Goal: Task Accomplishment & Management: Use online tool/utility

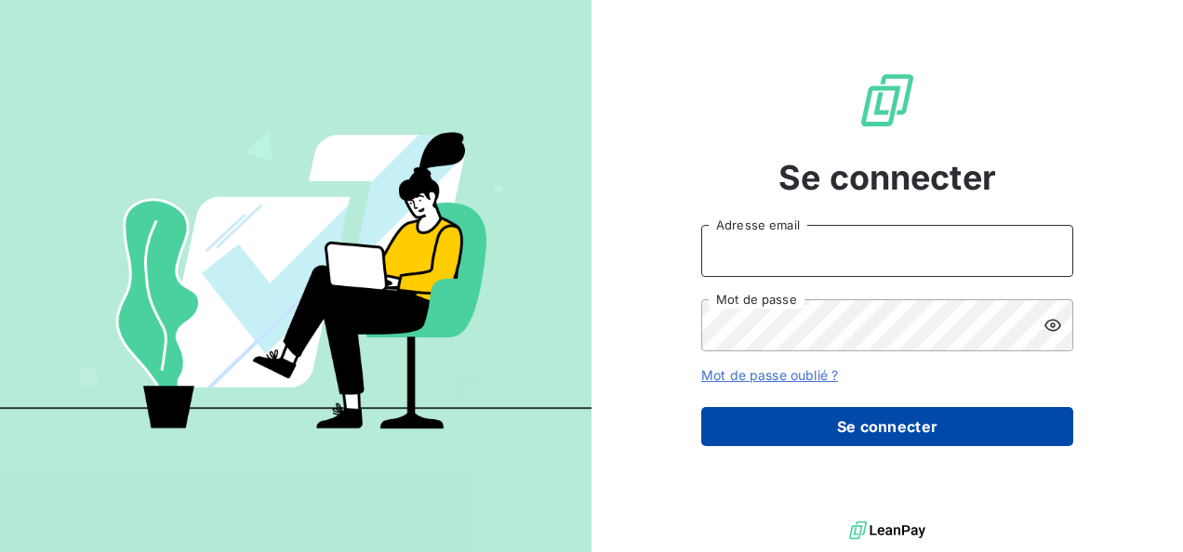
type input "[EMAIL_ADDRESS][DOMAIN_NAME]"
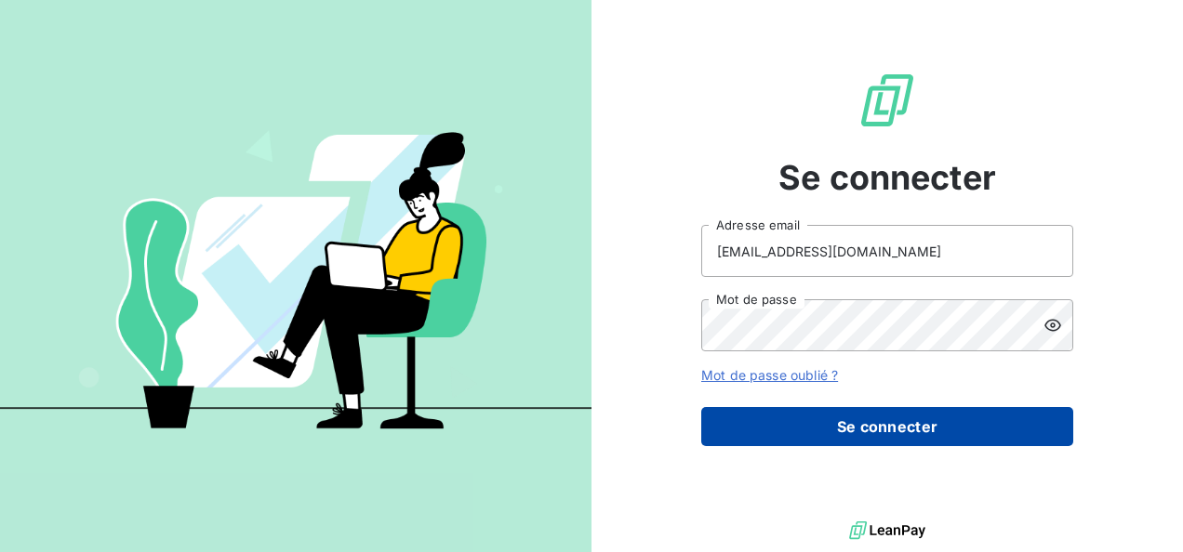
click at [908, 426] on button "Se connecter" at bounding box center [887, 426] width 372 height 39
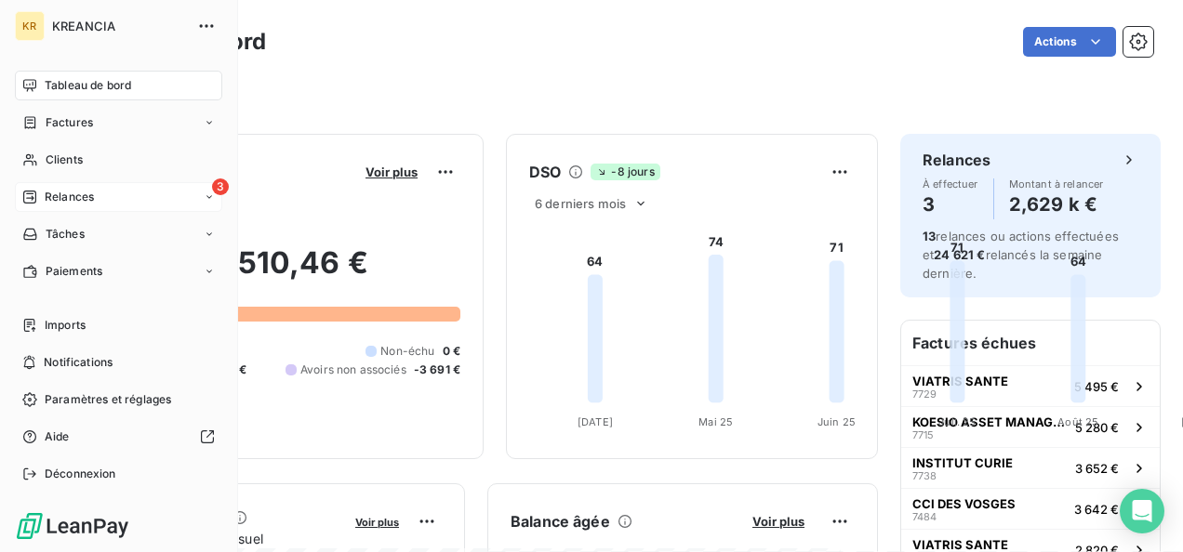
click at [34, 193] on icon at bounding box center [29, 197] width 15 height 15
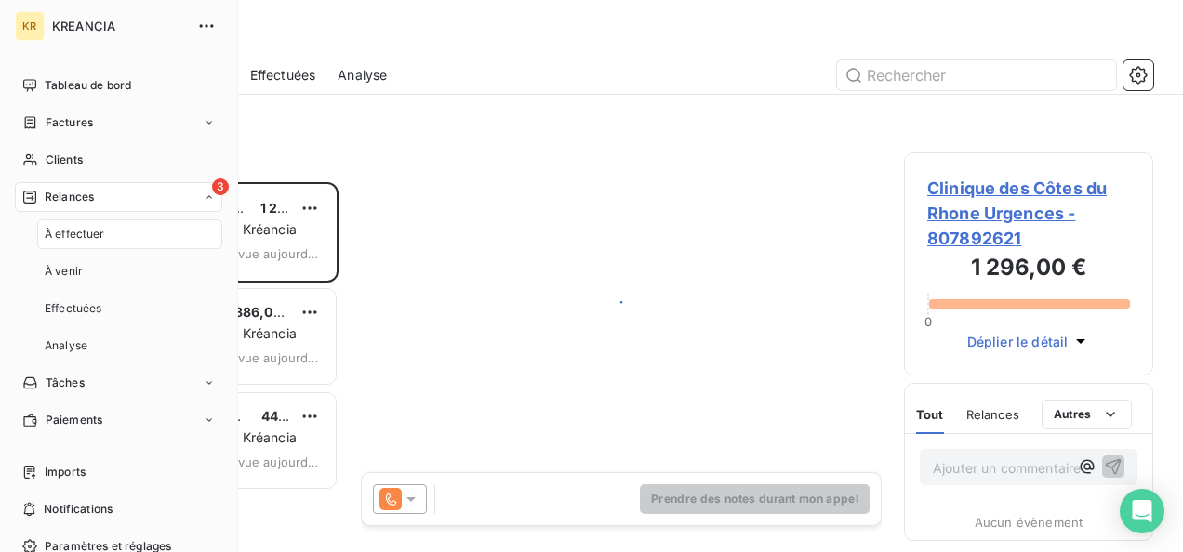
scroll to position [355, 234]
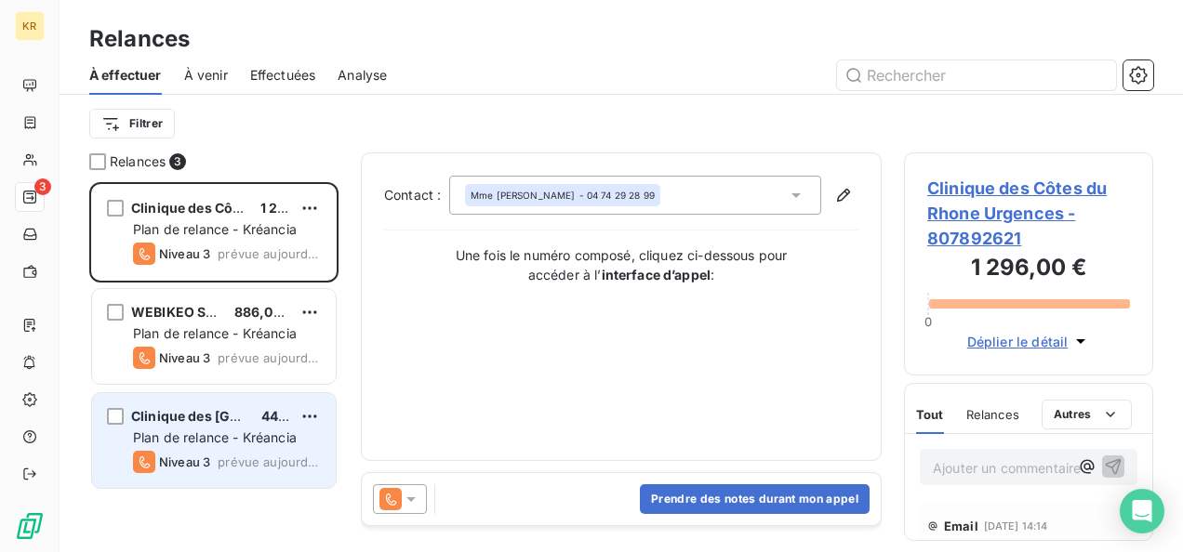
click at [171, 434] on span "Plan de relance - Kréancia" at bounding box center [215, 438] width 164 height 16
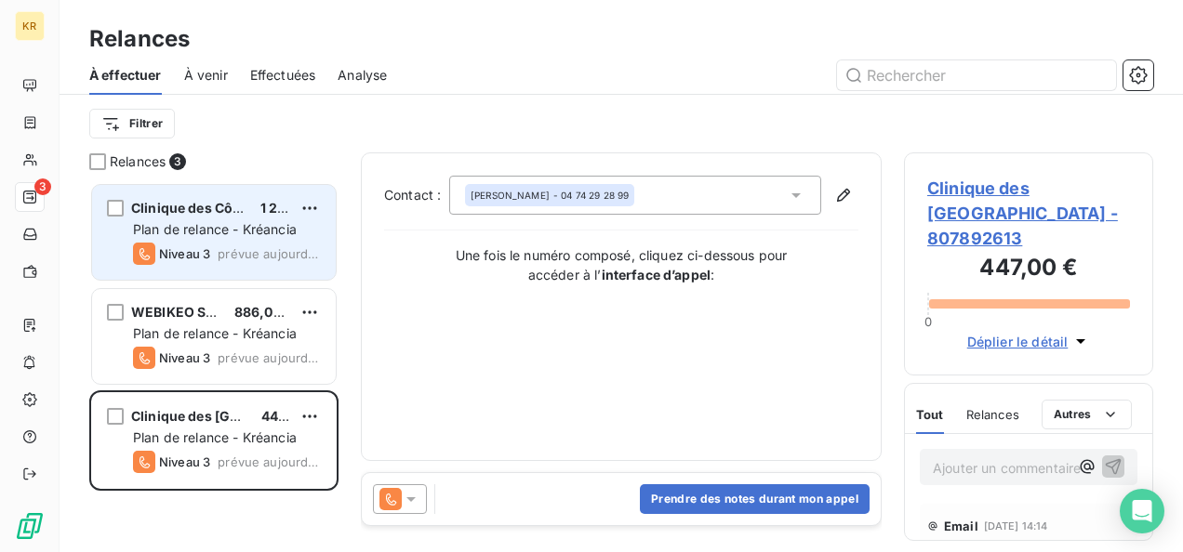
click at [222, 247] on span "prévue aujourd’hui" at bounding box center [269, 253] width 103 height 15
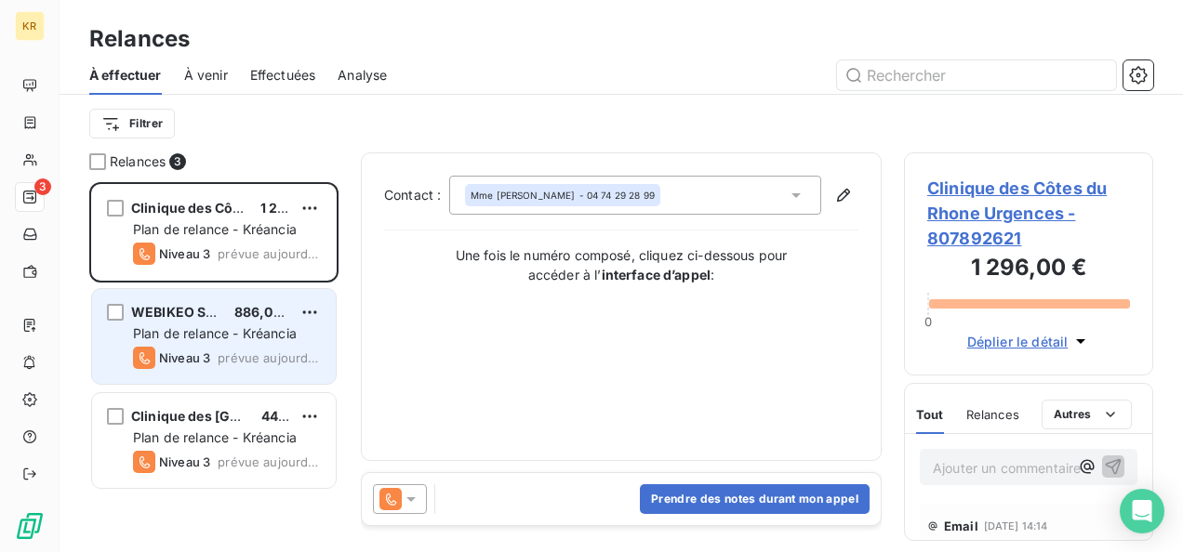
click at [218, 325] on div "Plan de relance - Kréancia" at bounding box center [227, 334] width 188 height 19
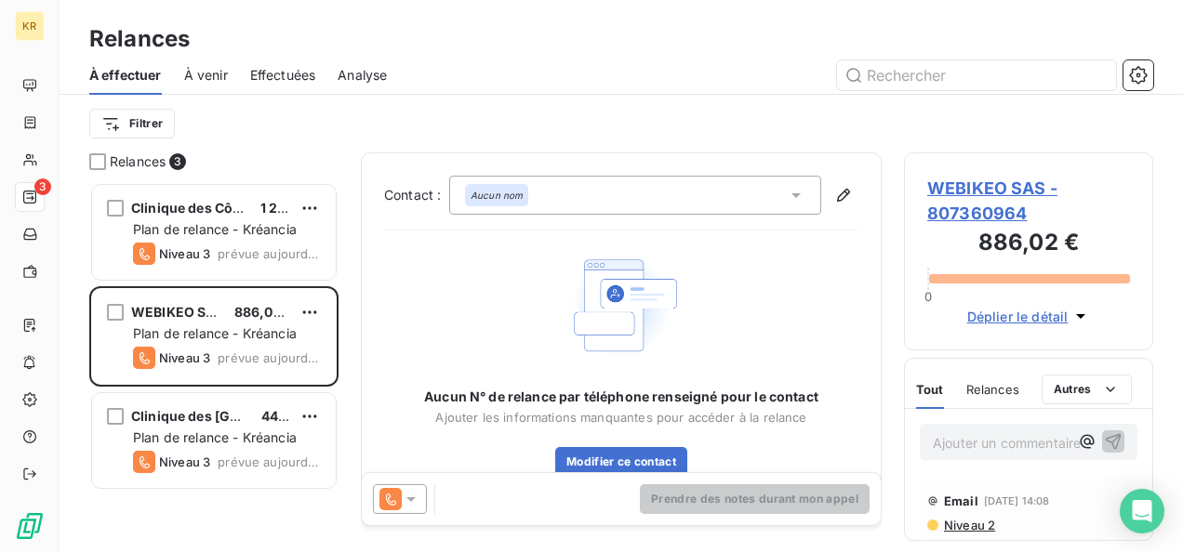
click at [791, 193] on icon at bounding box center [795, 195] width 9 height 5
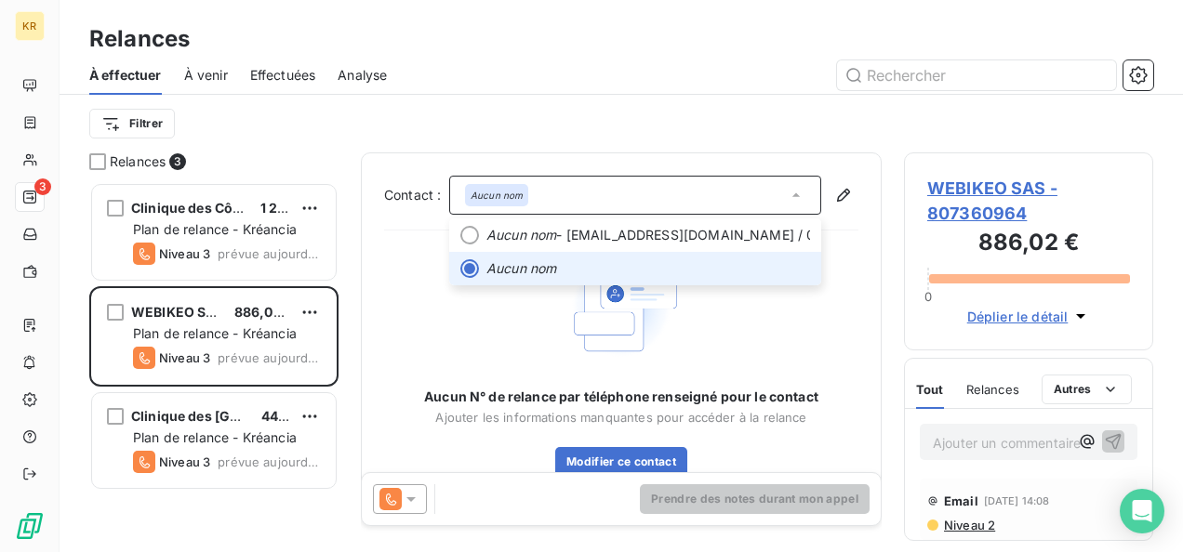
click at [787, 193] on icon at bounding box center [796, 195] width 19 height 19
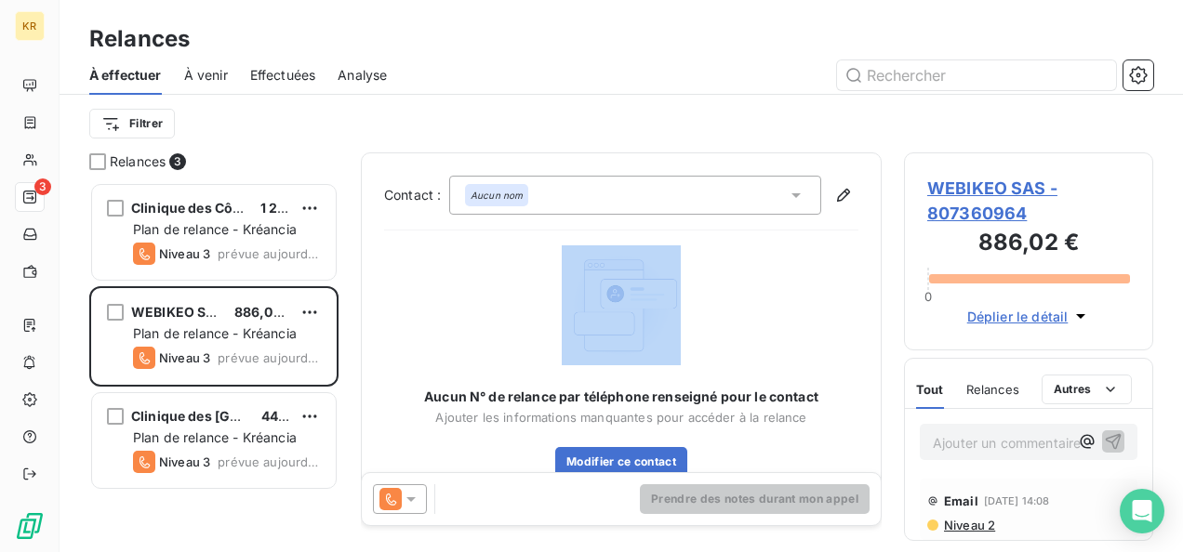
click at [791, 193] on icon at bounding box center [795, 195] width 9 height 5
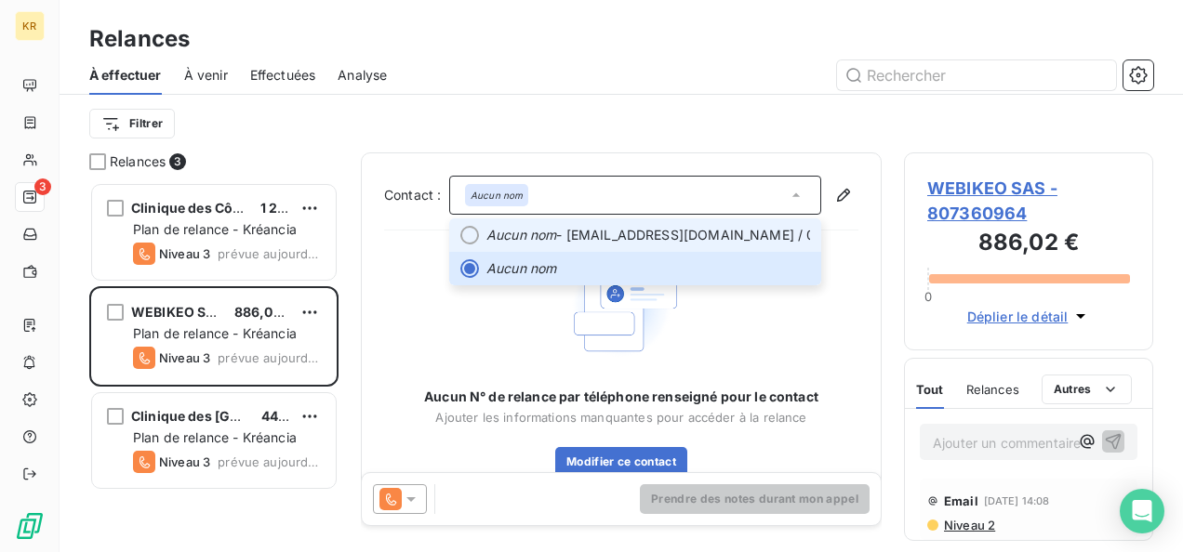
click at [737, 230] on span "Aucun nom - [EMAIL_ADDRESS][DOMAIN_NAME] / 01 72 28 38 74" at bounding box center [648, 235] width 324 height 19
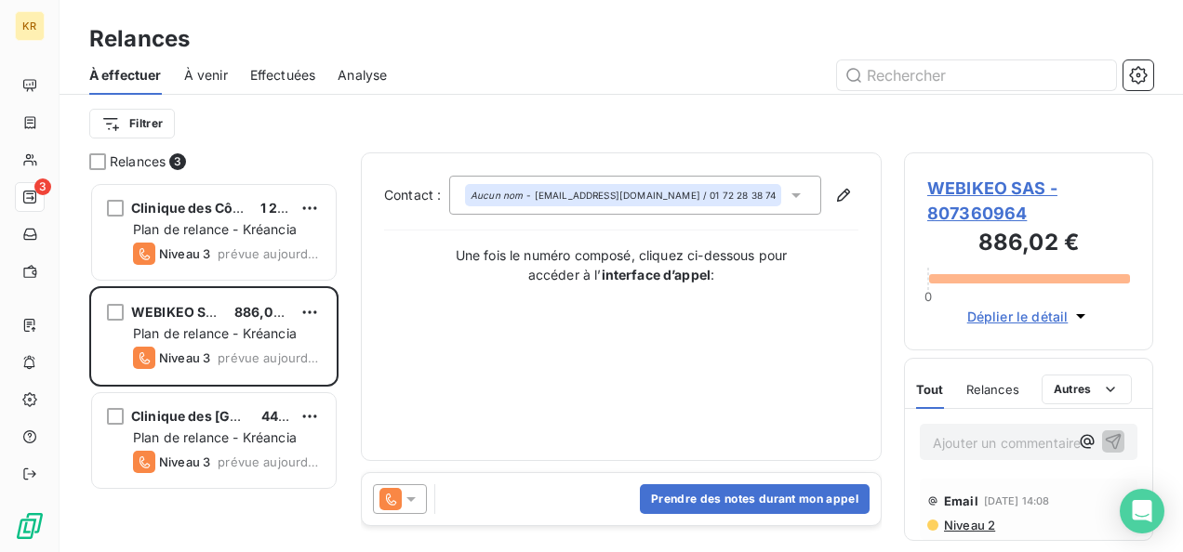
click at [417, 510] on div at bounding box center [400, 499] width 54 height 30
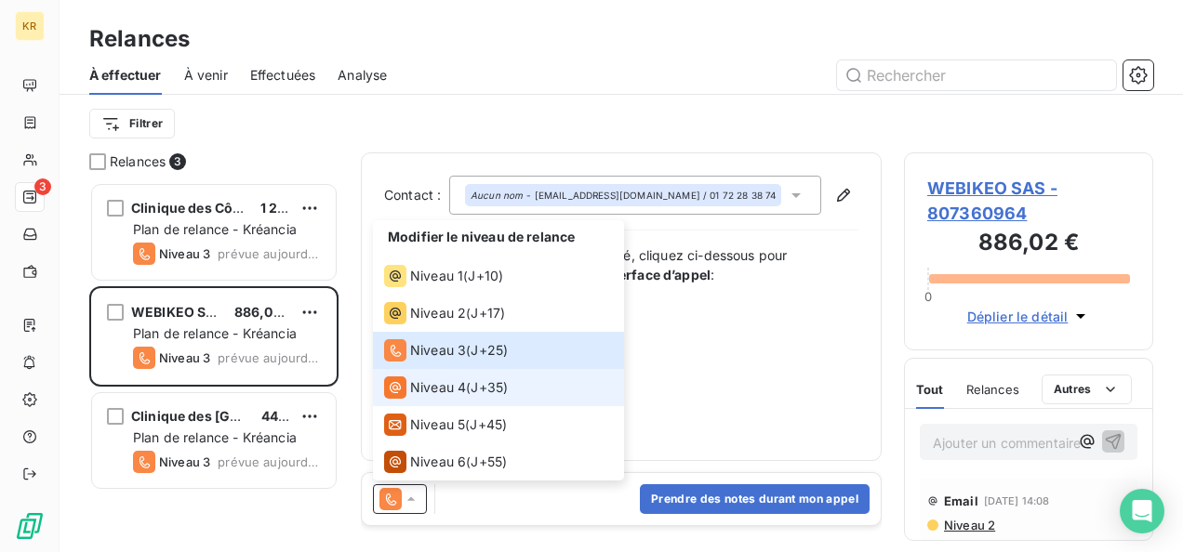
click at [456, 388] on span "Niveau 4" at bounding box center [438, 387] width 56 height 19
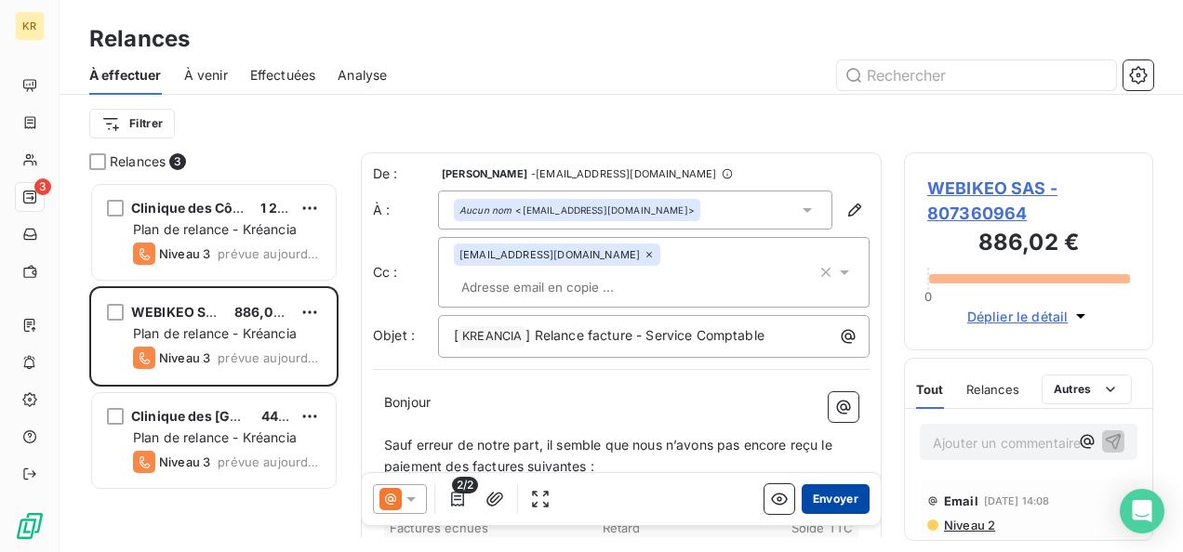
click at [812, 500] on button "Envoyer" at bounding box center [836, 499] width 68 height 30
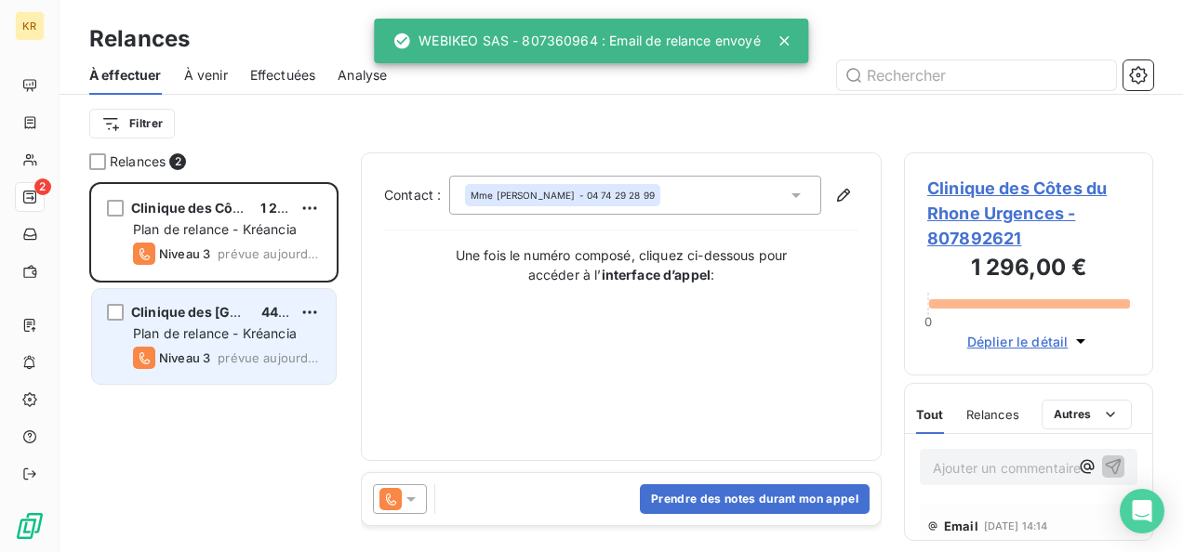
click at [201, 337] on span "Plan de relance - Kréancia" at bounding box center [215, 333] width 164 height 16
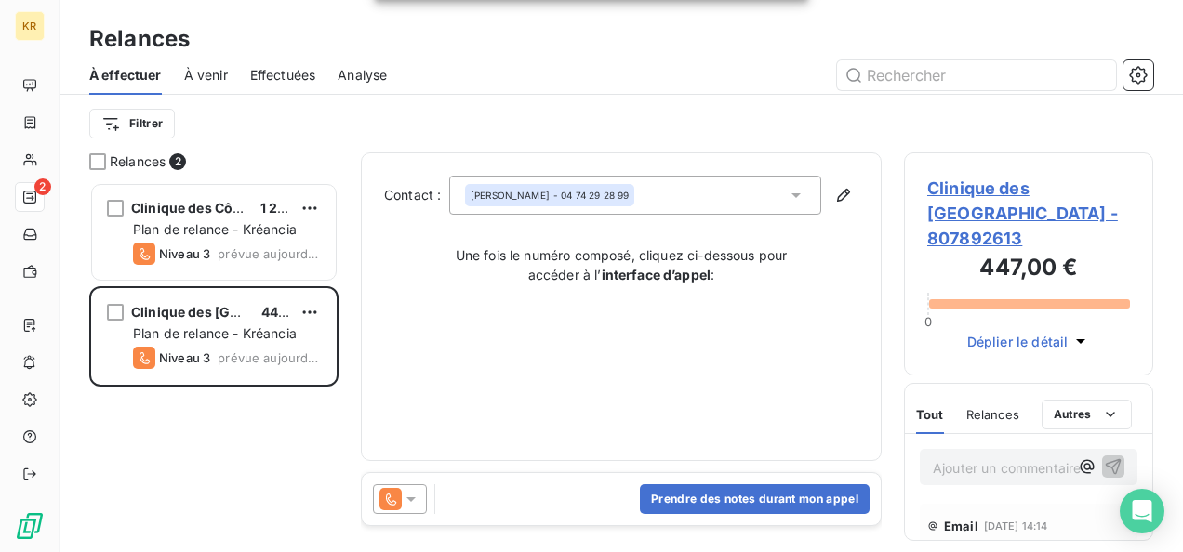
click at [976, 203] on span "Clinique des [GEOGRAPHIC_DATA] - 807892613" at bounding box center [1028, 213] width 203 height 75
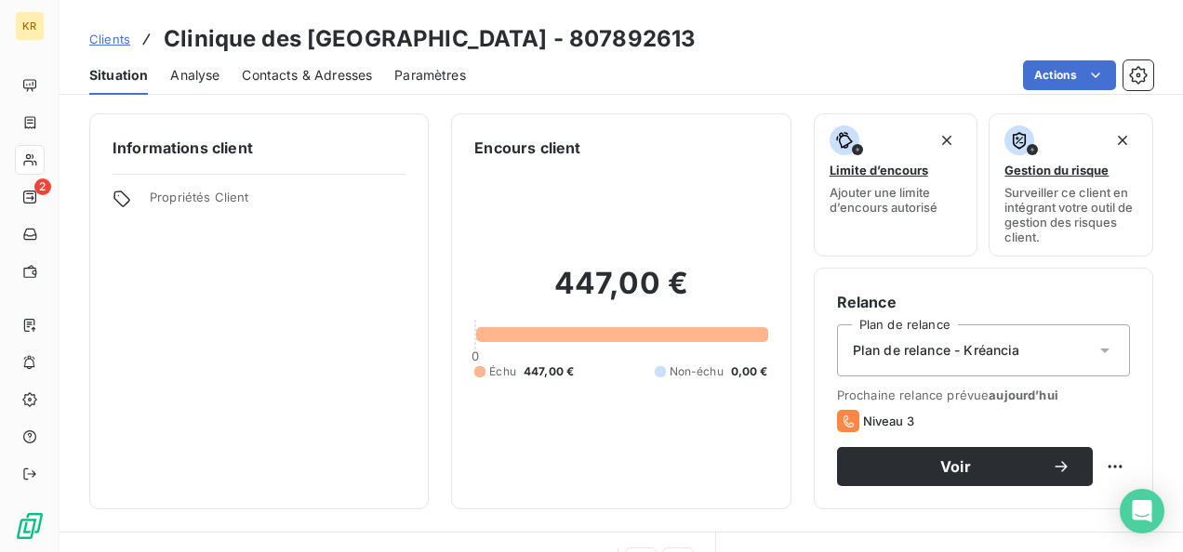
scroll to position [236, 0]
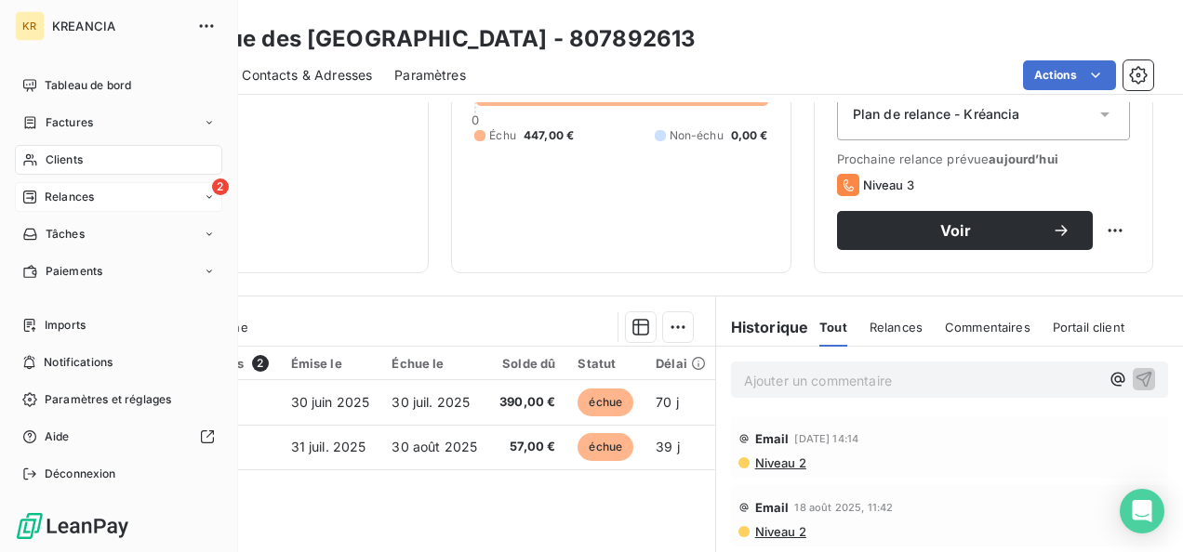
click at [55, 190] on span "Relances" at bounding box center [69, 197] width 49 height 17
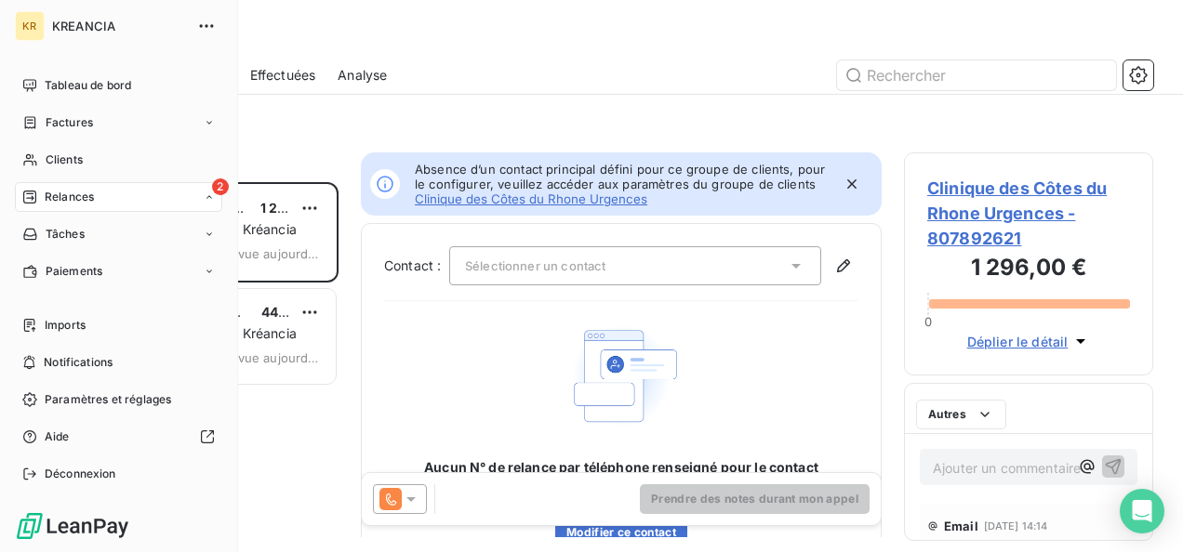
scroll to position [355, 234]
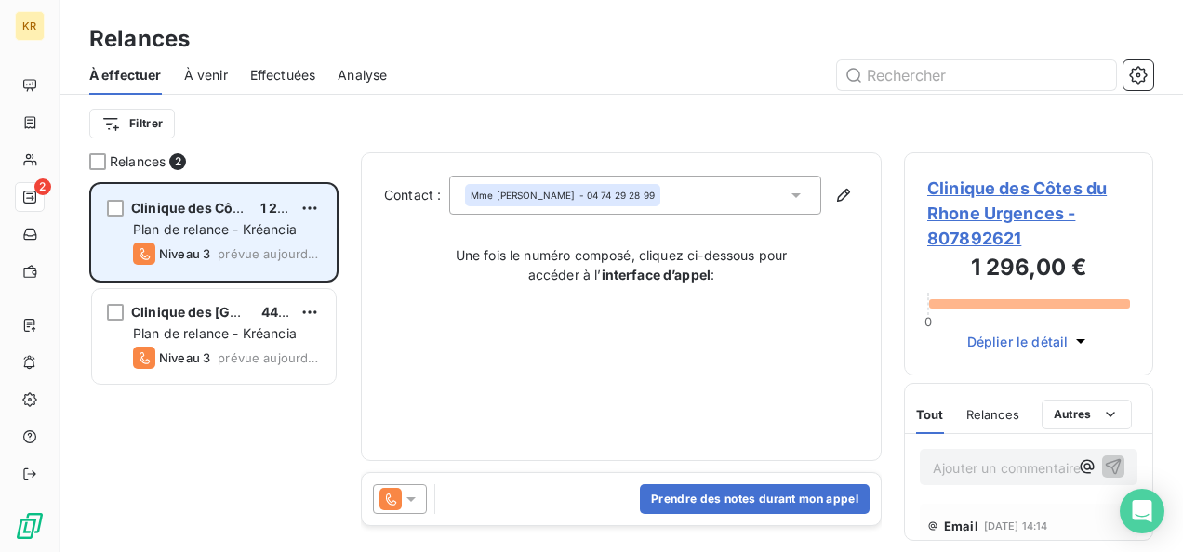
click at [269, 215] on span "1 296,00 €" at bounding box center [294, 208] width 69 height 16
click at [197, 213] on span "Clinique des Côtes du Rhone Urgences" at bounding box center [256, 208] width 251 height 16
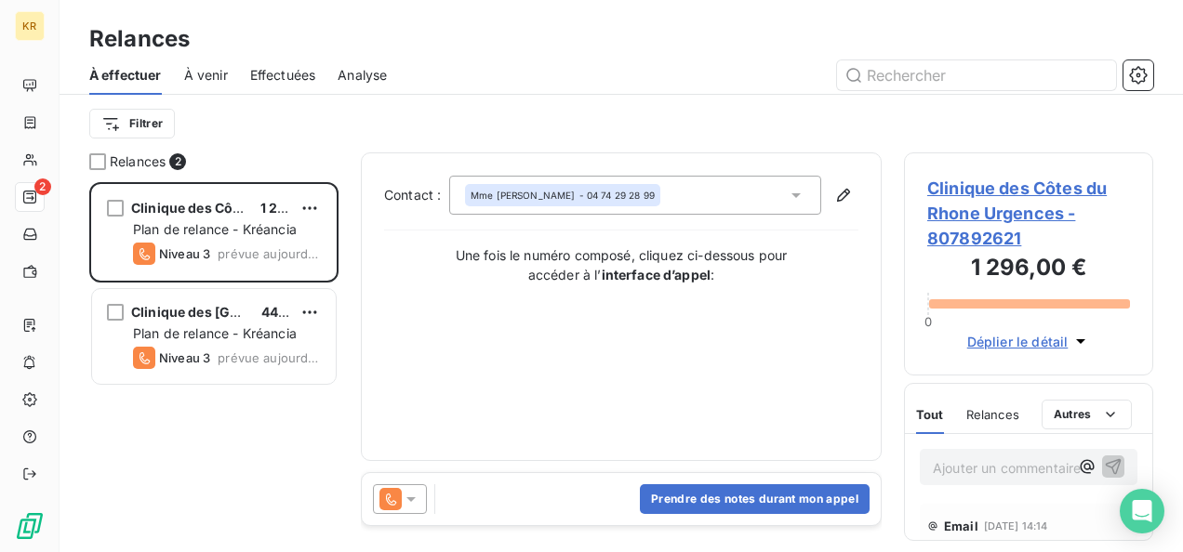
click at [1062, 187] on span "Clinique des Côtes du Rhone Urgences - 807892621" at bounding box center [1028, 213] width 203 height 75
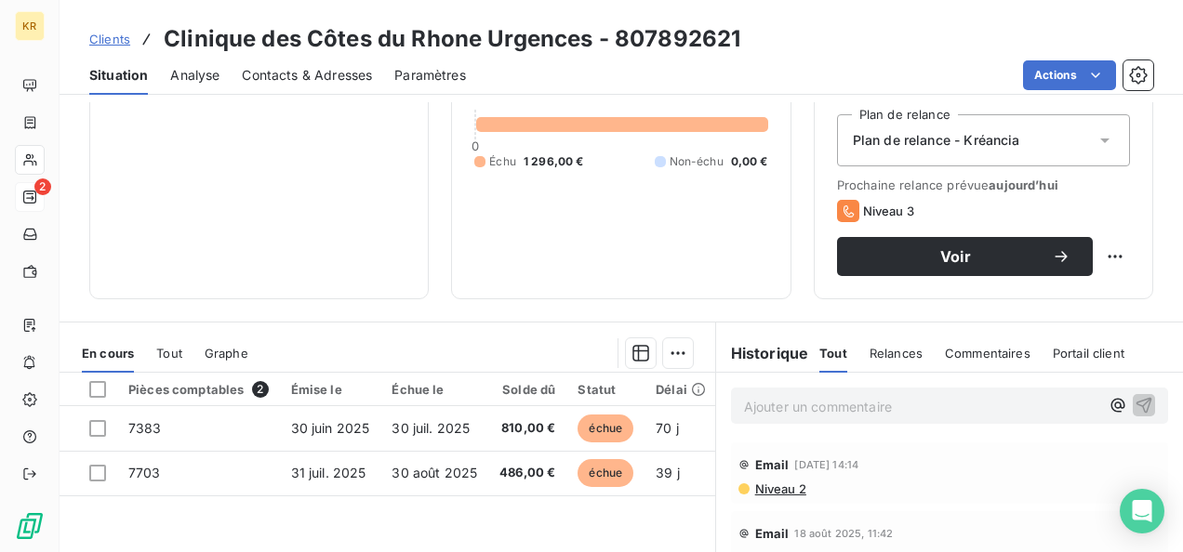
scroll to position [209, 0]
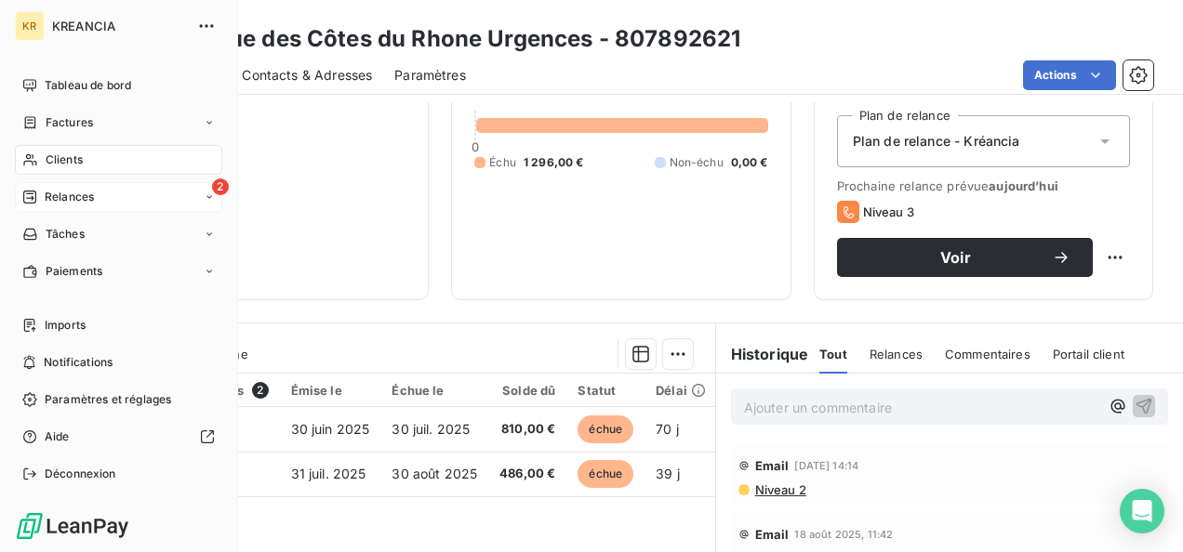
click at [28, 196] on icon at bounding box center [29, 197] width 15 height 15
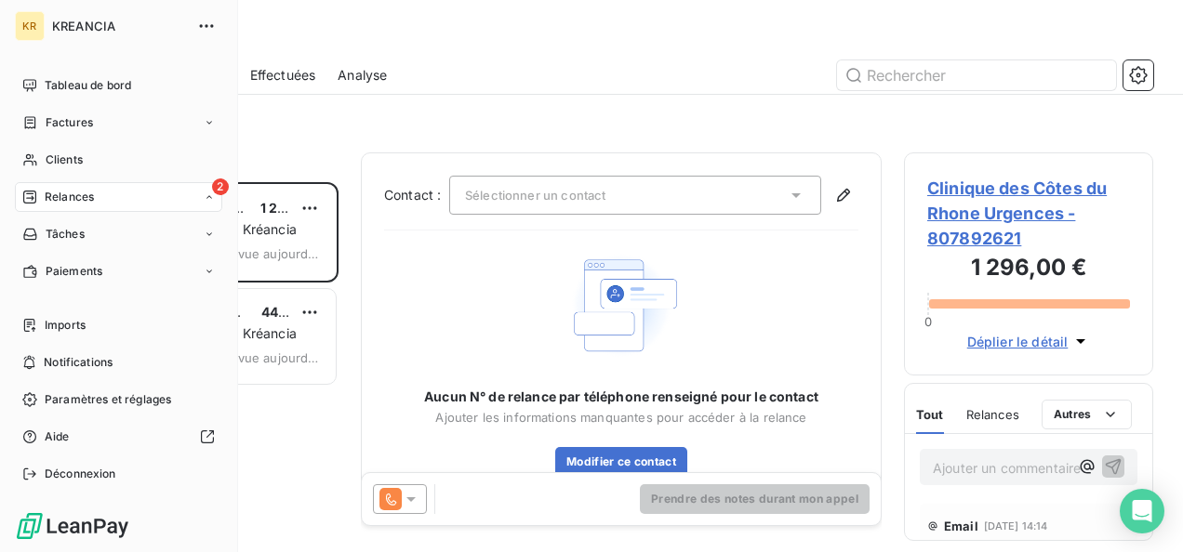
scroll to position [355, 234]
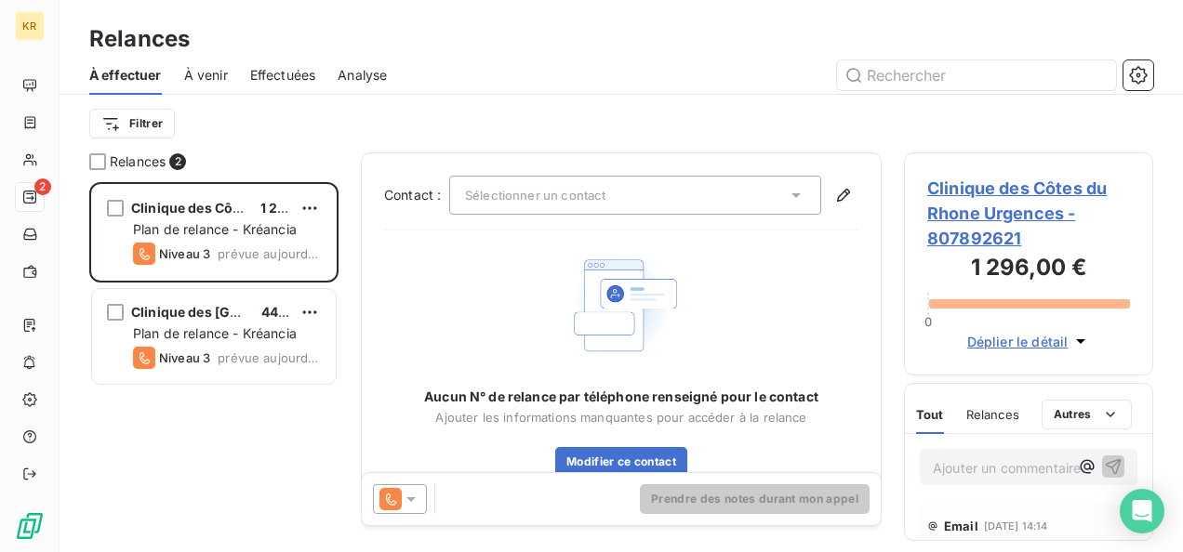
click at [410, 500] on icon at bounding box center [410, 499] width 9 height 5
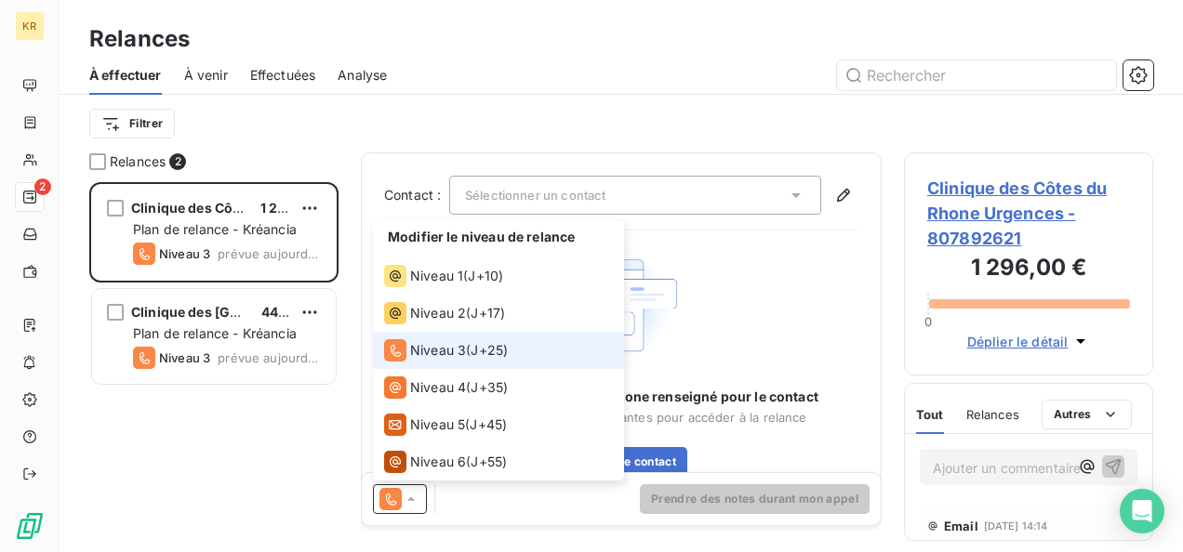
click at [476, 351] on span "J+25 )" at bounding box center [489, 350] width 37 height 19
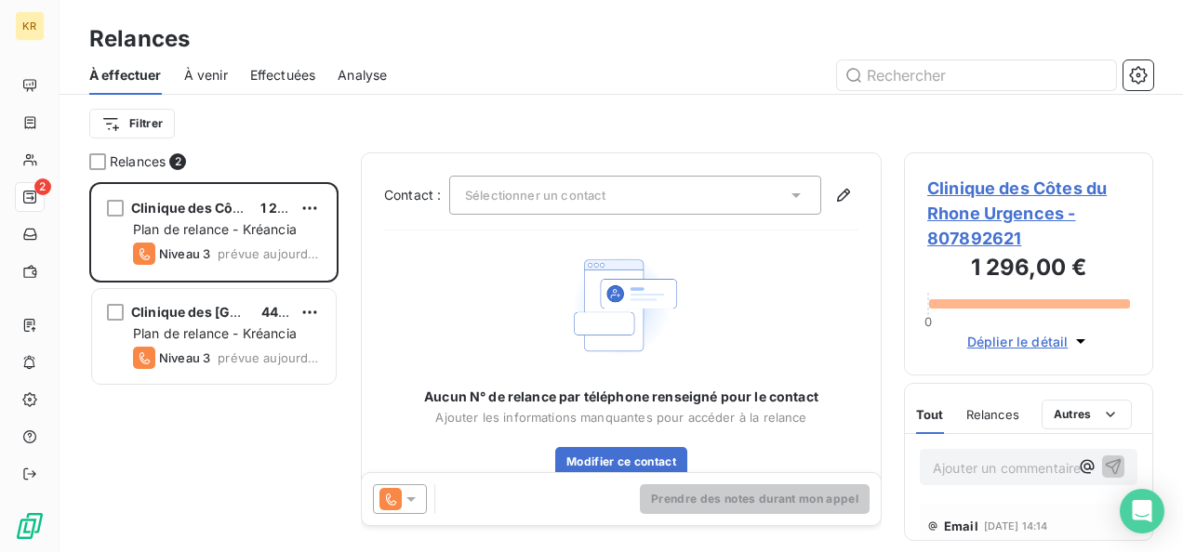
click at [525, 211] on div "Sélectionner un contact" at bounding box center [635, 195] width 372 height 39
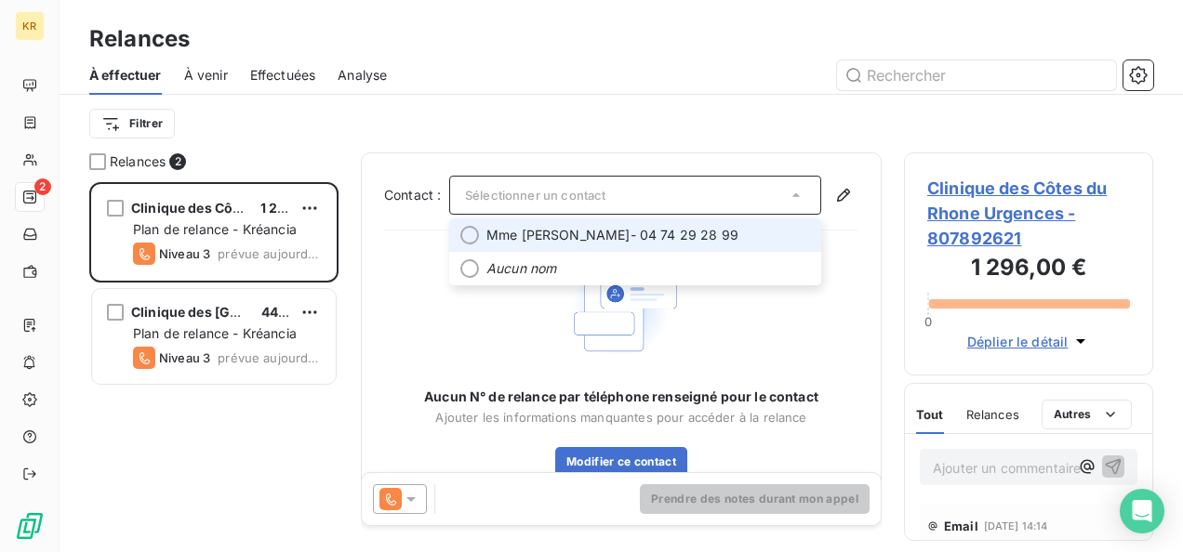
click at [547, 234] on span "Mme [PERSON_NAME]" at bounding box center [558, 235] width 144 height 19
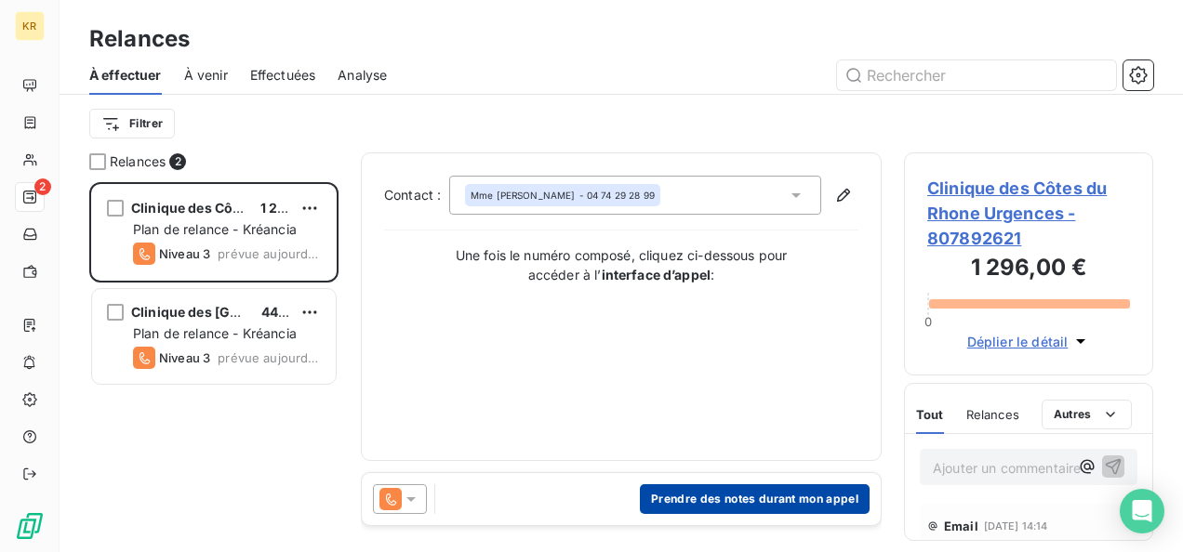
click at [699, 502] on button "Prendre des notes durant mon appel" at bounding box center [755, 499] width 230 height 30
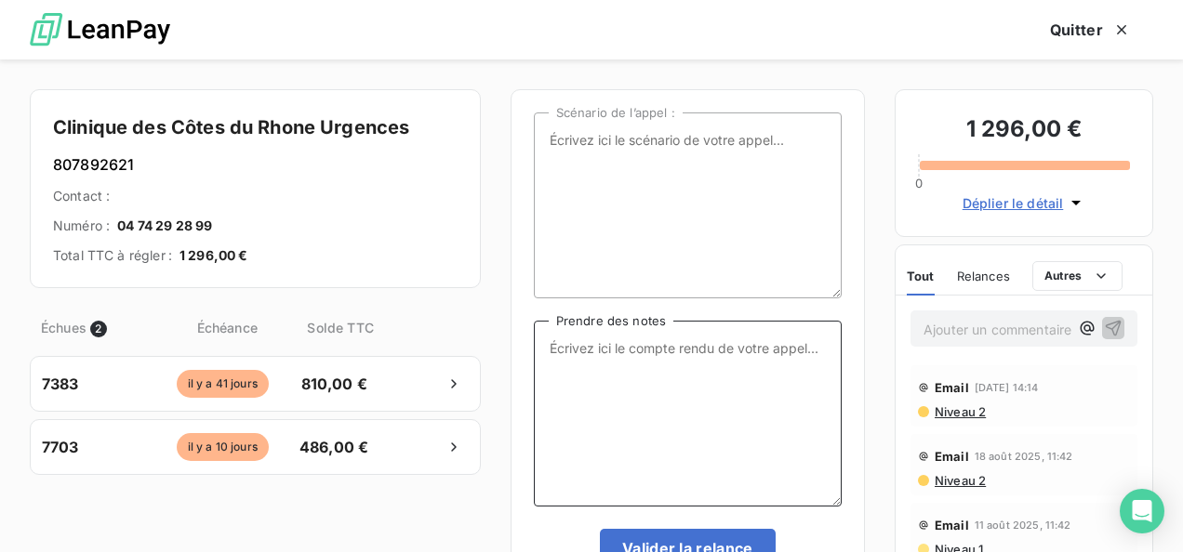
click at [630, 373] on textarea "Prendre des notes" at bounding box center [688, 414] width 308 height 186
drag, startPoint x: 545, startPoint y: 348, endPoint x: 778, endPoint y: 377, distance: 235.2
click at [778, 377] on textarea "Eu Mme [PERSON_NAME], rentre juste de congés, le virement est prévu [DATE]" at bounding box center [688, 414] width 308 height 186
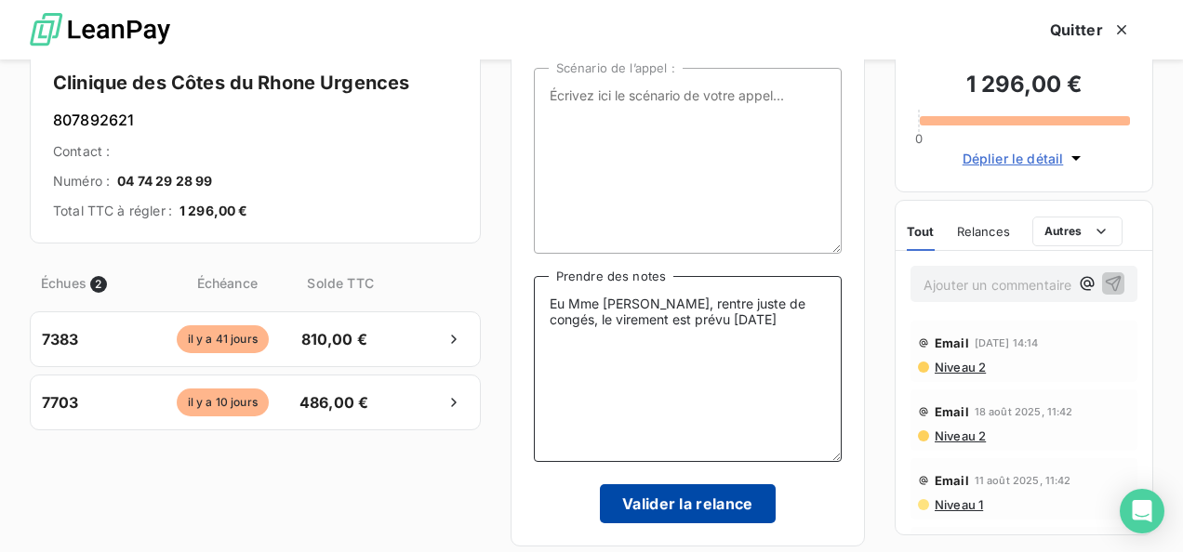
type textarea "Eu Mme [PERSON_NAME], rentre juste de congés, le virement est prévu [DATE]"
click at [677, 512] on button "Valider la relance" at bounding box center [688, 503] width 176 height 39
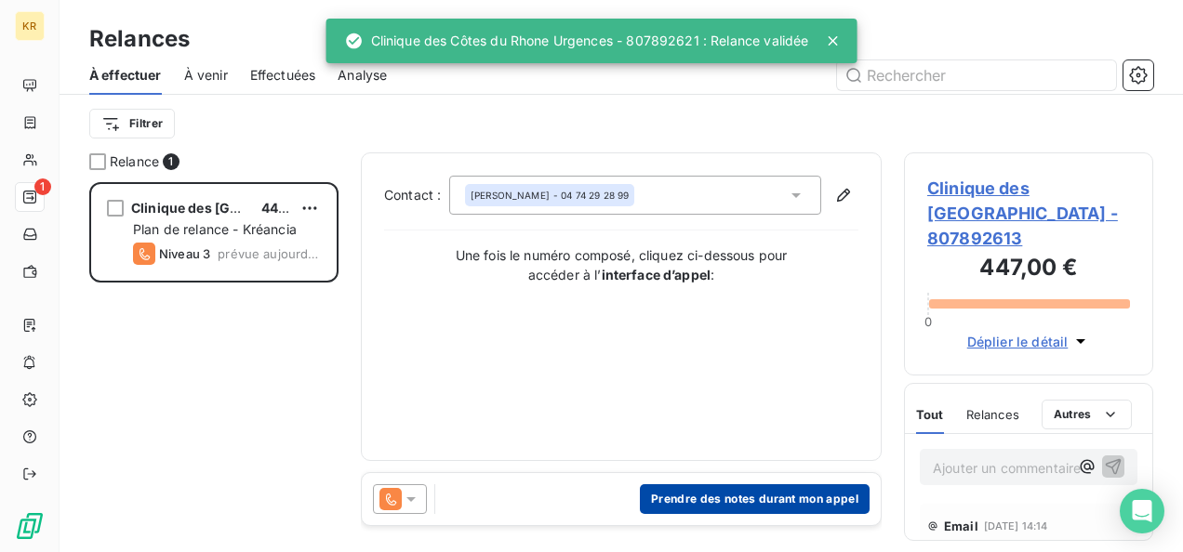
click at [696, 505] on button "Prendre des notes durant mon appel" at bounding box center [755, 499] width 230 height 30
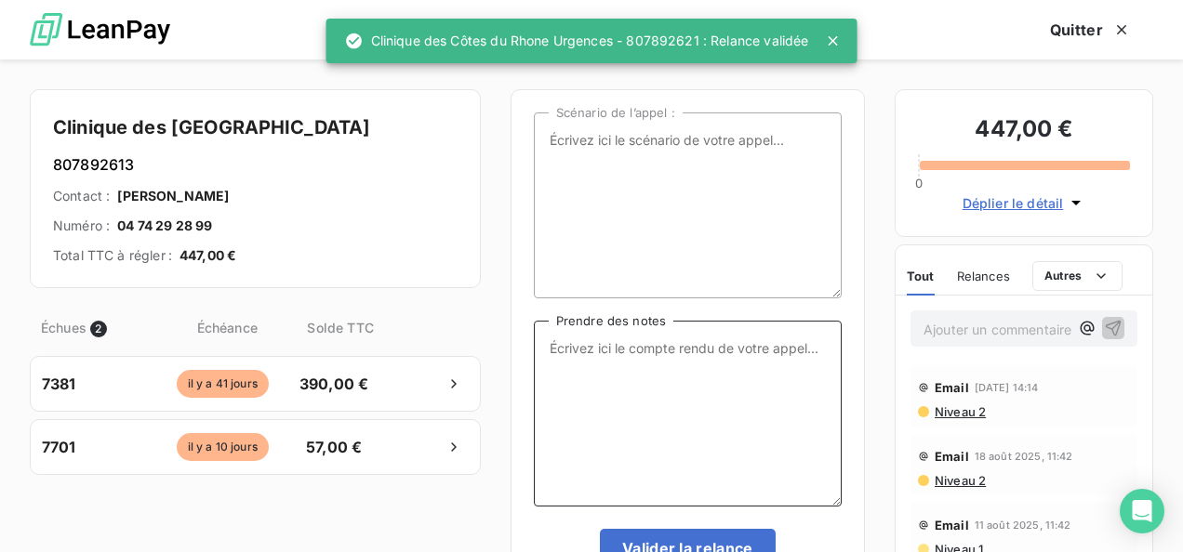
click at [653, 381] on textarea "Prendre des notes" at bounding box center [688, 414] width 308 height 186
paste textarea "Eu Mme [PERSON_NAME], rentre juste de congés, le virement est prévu [DATE]"
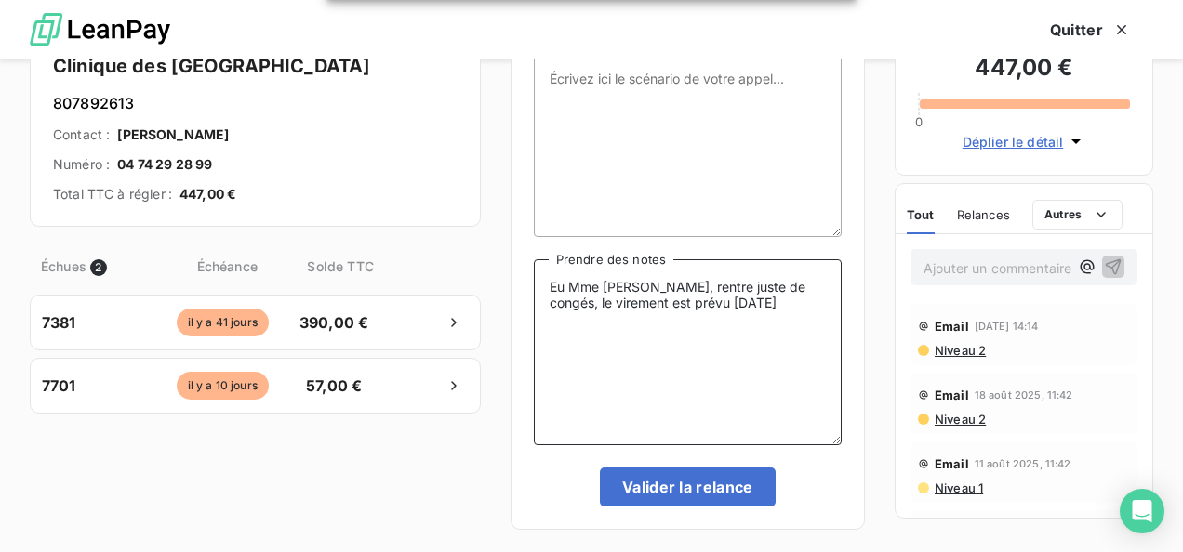
scroll to position [62, 0]
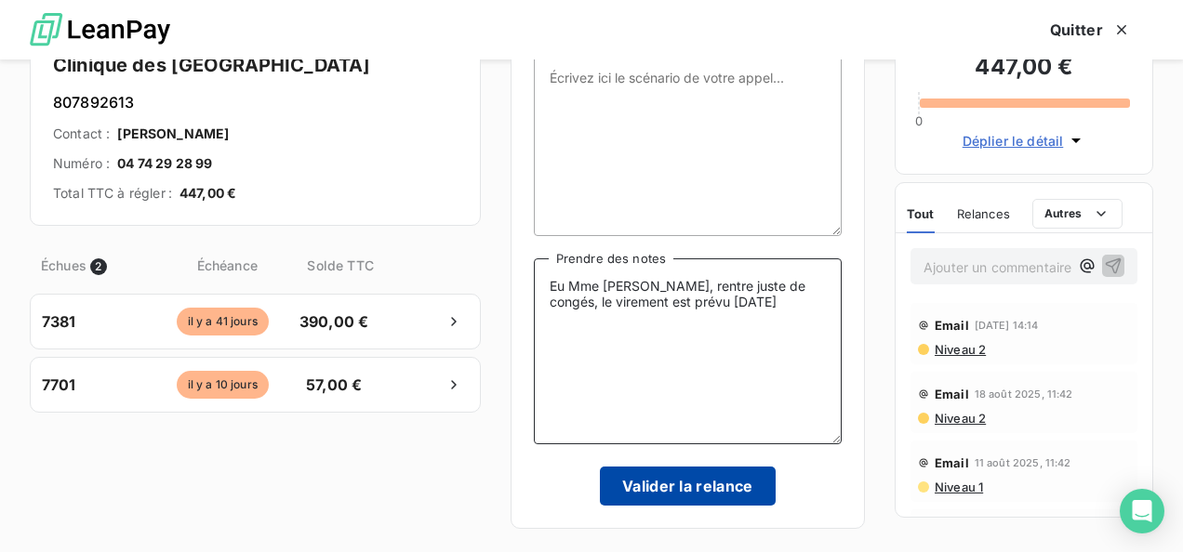
type textarea "Eu Mme [PERSON_NAME], rentre juste de congés, le virement est prévu [DATE]"
click at [651, 478] on button "Valider la relance" at bounding box center [688, 486] width 176 height 39
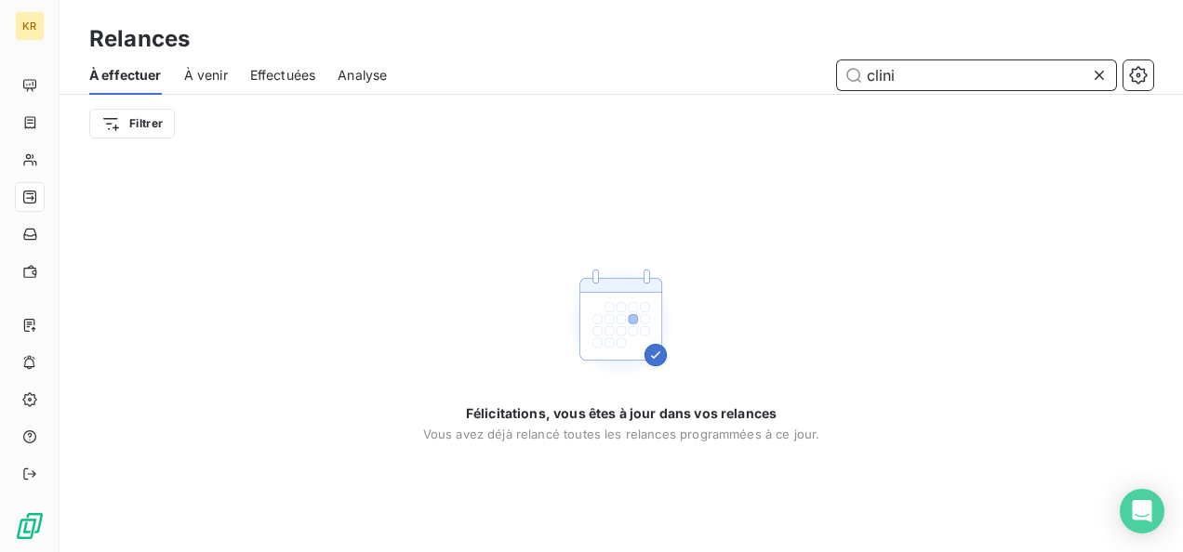
type input "clini"
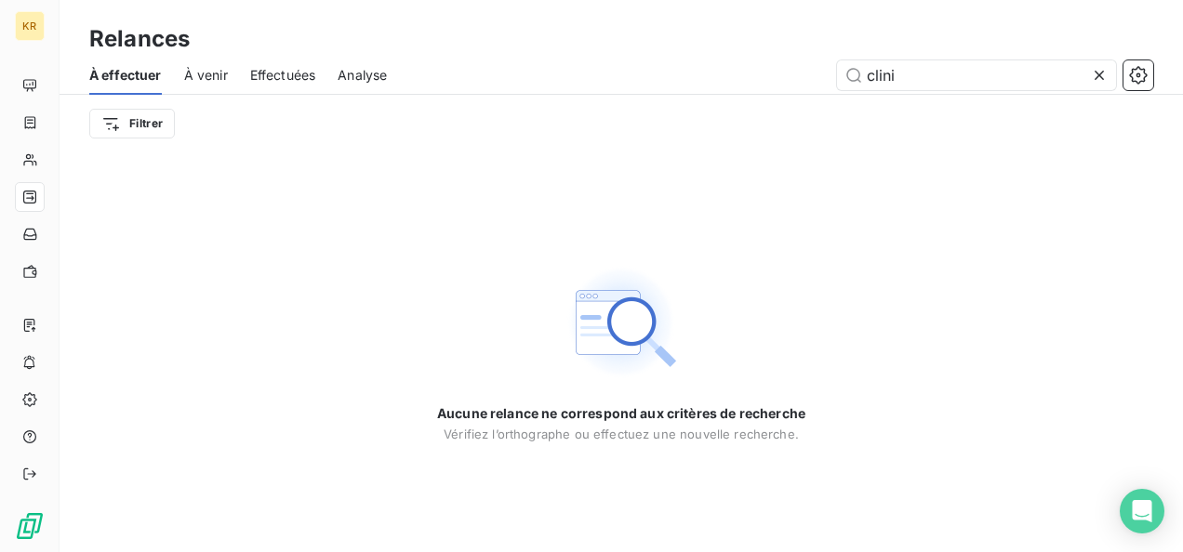
click at [1092, 76] on icon at bounding box center [1099, 75] width 19 height 19
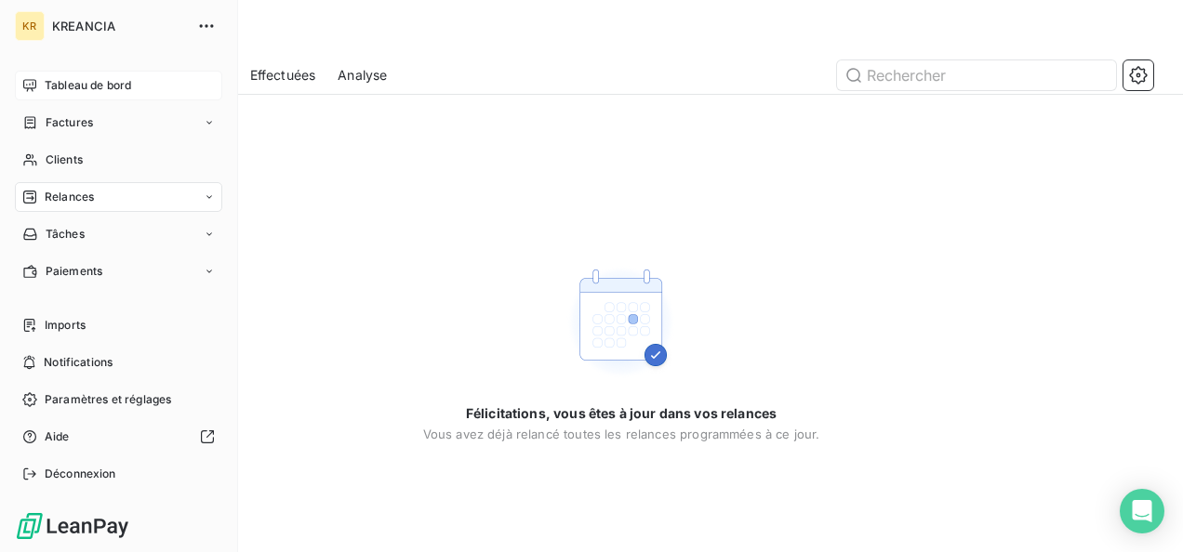
click at [25, 79] on icon at bounding box center [29, 85] width 15 height 15
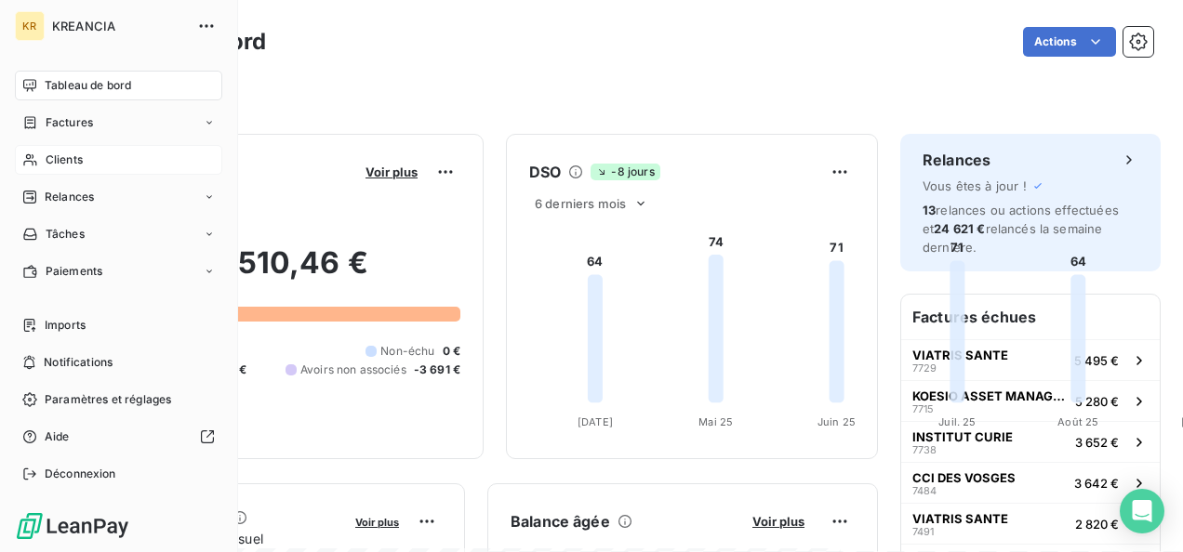
click at [66, 162] on span "Clients" at bounding box center [64, 160] width 37 height 17
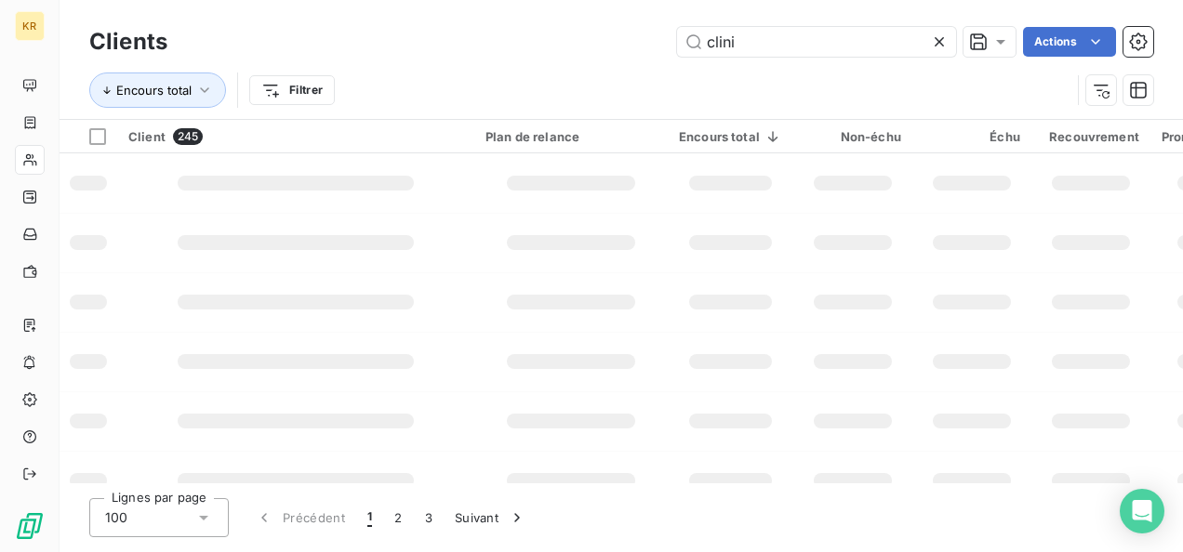
type input "clini"
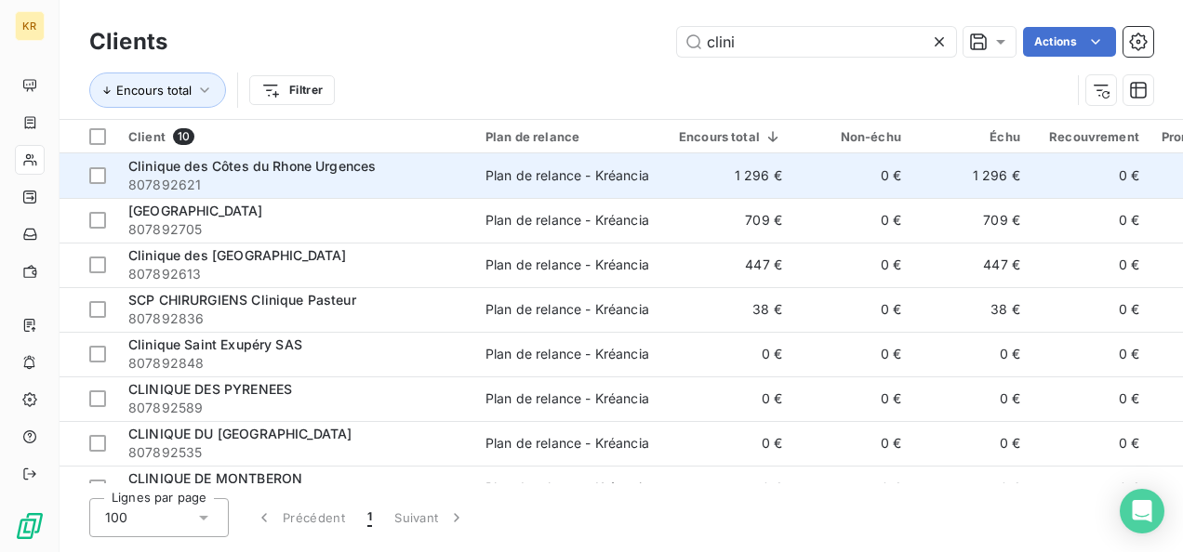
click at [351, 167] on span "Clinique des Côtes du Rhone Urgences" at bounding box center [251, 166] width 247 height 16
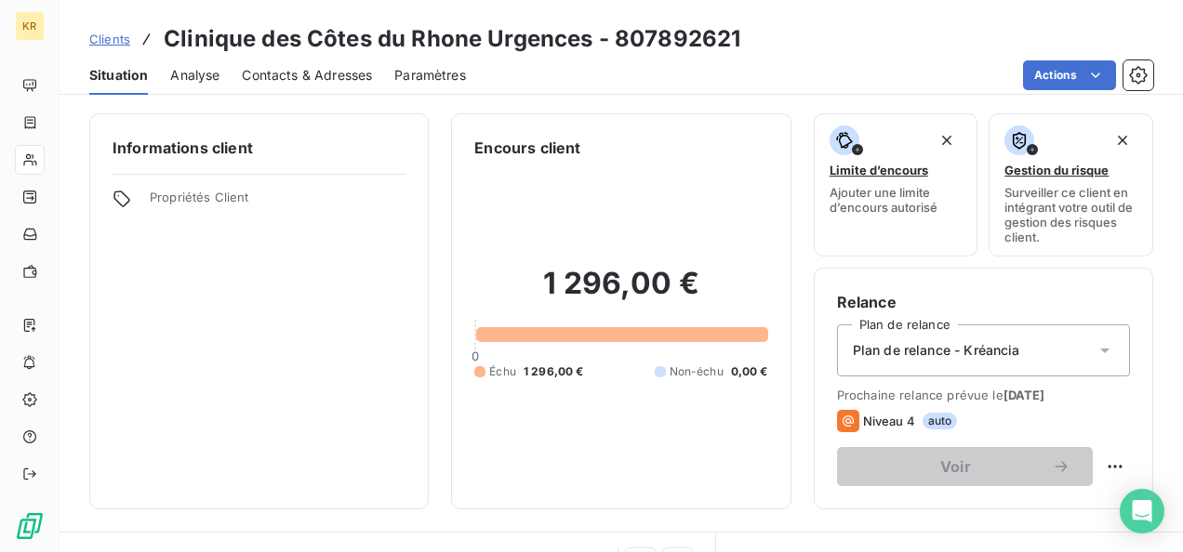
scroll to position [100, 0]
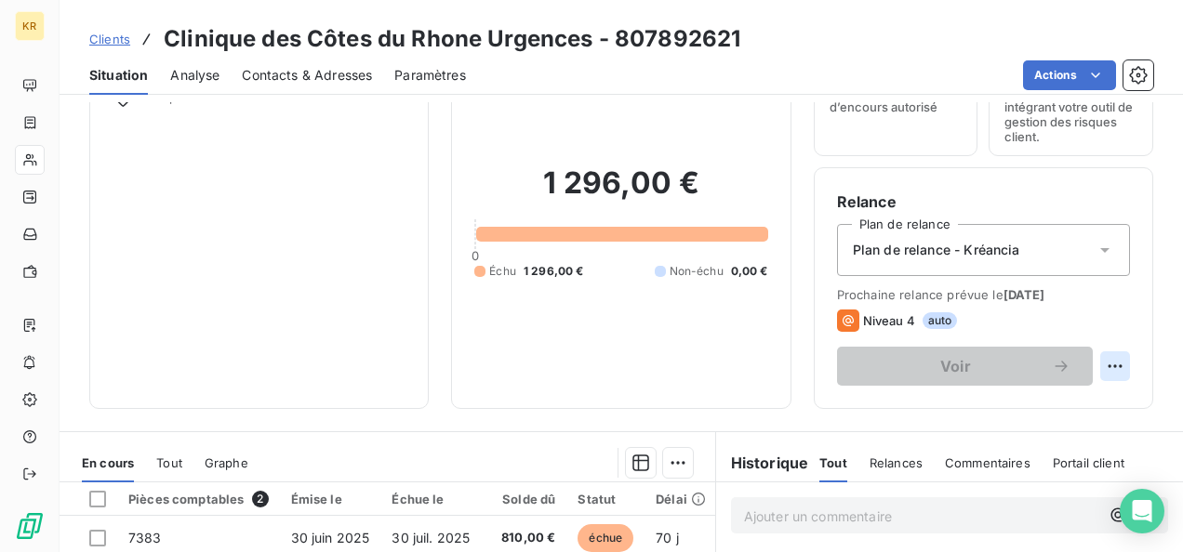
click at [1105, 359] on html "KR Clients Clinique des Côtes du Rhone Urgences - 807892621 Situation Analyse C…" at bounding box center [591, 276] width 1183 height 552
click at [1034, 407] on div "Replanifier cette action" at bounding box center [1024, 406] width 166 height 30
select select "8"
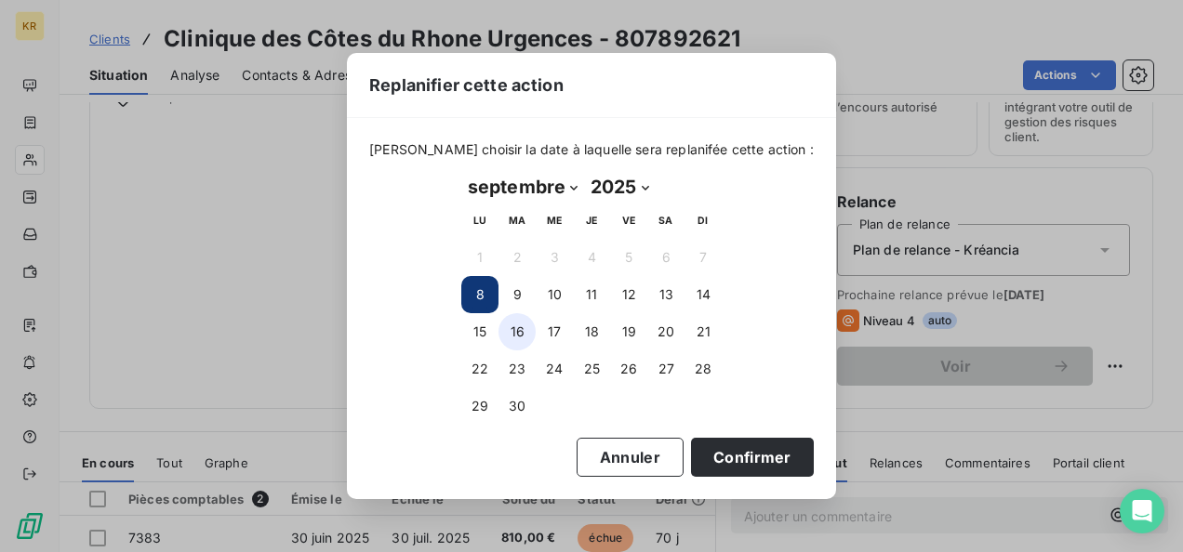
click at [525, 327] on button "16" at bounding box center [516, 331] width 37 height 37
click at [558, 336] on button "17" at bounding box center [554, 331] width 37 height 37
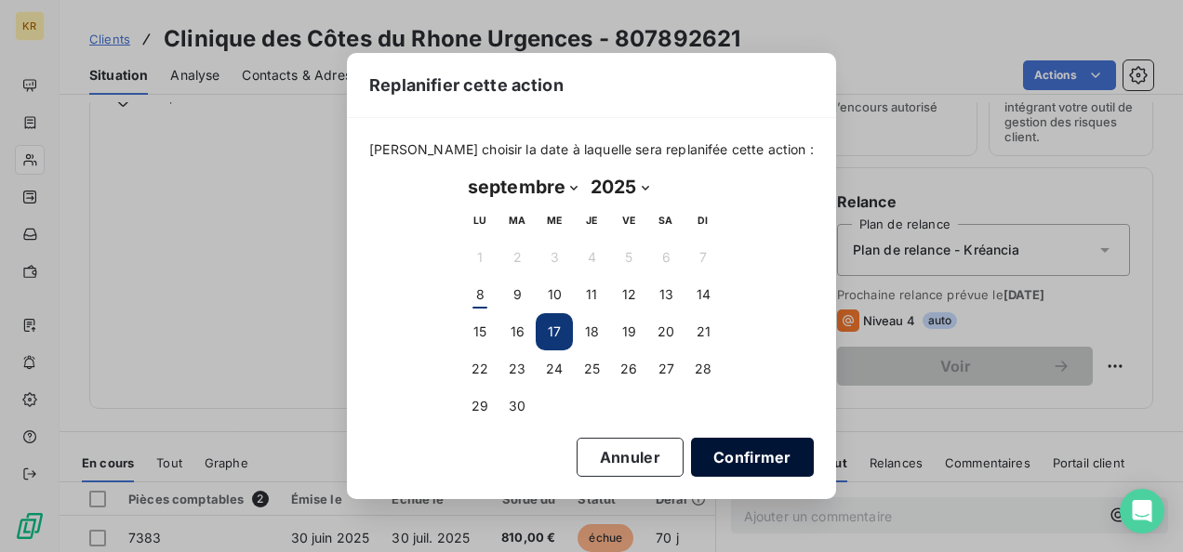
click at [708, 452] on button "Confirmer" at bounding box center [752, 457] width 123 height 39
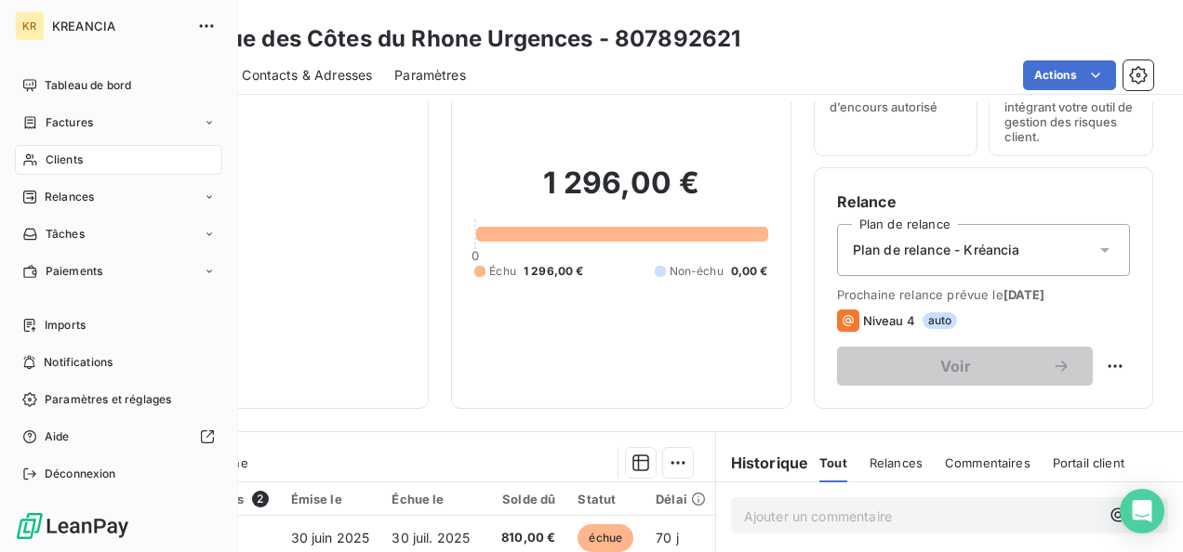
click at [24, 153] on icon at bounding box center [30, 160] width 16 height 15
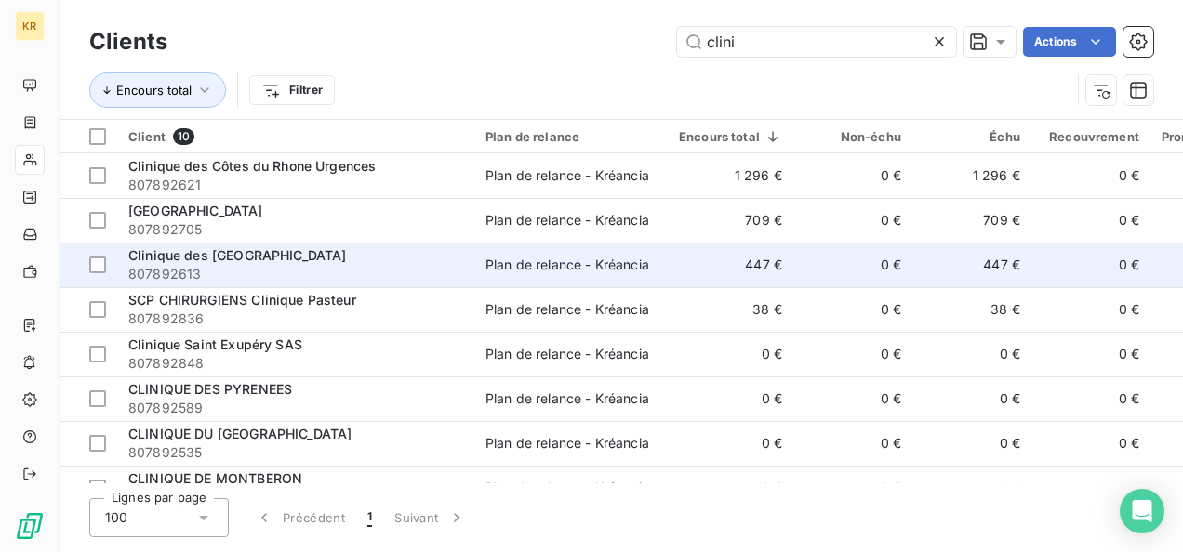
click at [316, 259] on div "Clinique des [GEOGRAPHIC_DATA]" at bounding box center [295, 255] width 335 height 19
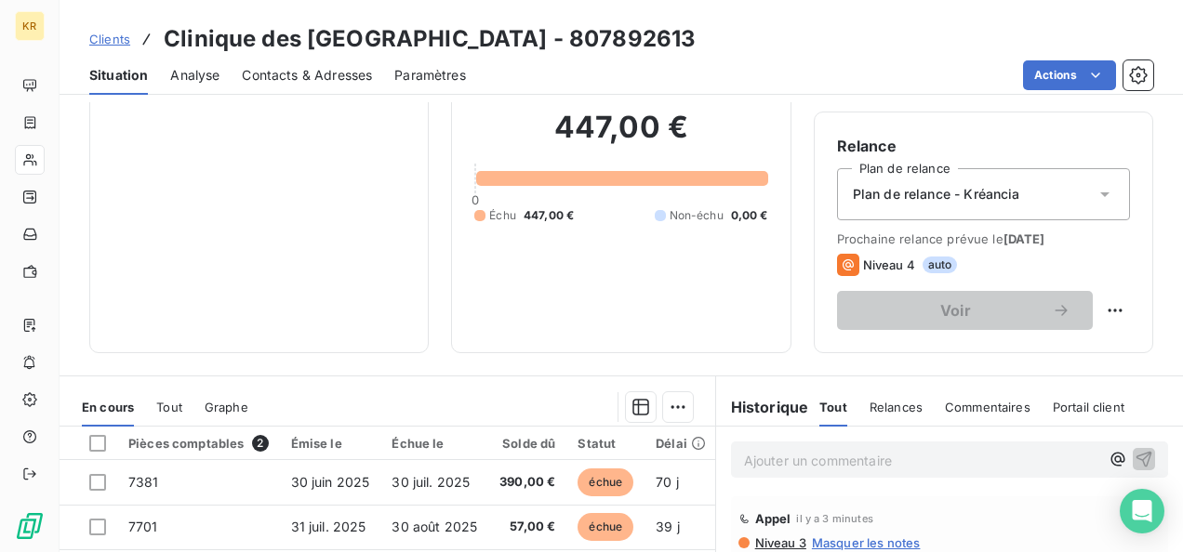
scroll to position [159, 0]
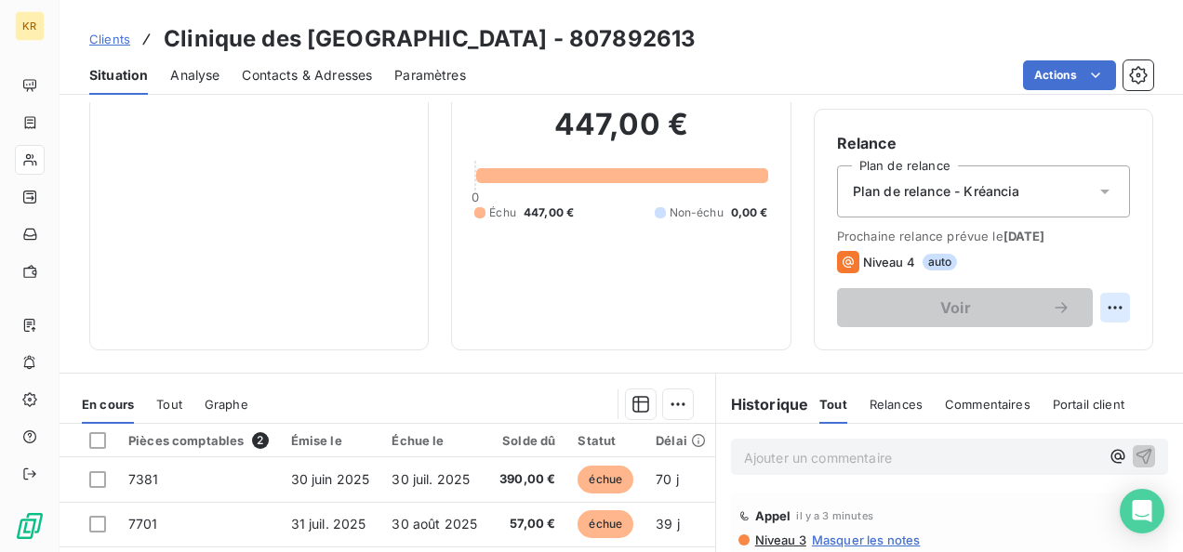
click at [1094, 315] on html "KR Clients Clinique des [GEOGRAPHIC_DATA] - 807892613 Situation Analyse Contact…" at bounding box center [591, 276] width 1183 height 552
click at [1033, 352] on div "Replanifier cette action" at bounding box center [1024, 348] width 166 height 30
select select "8"
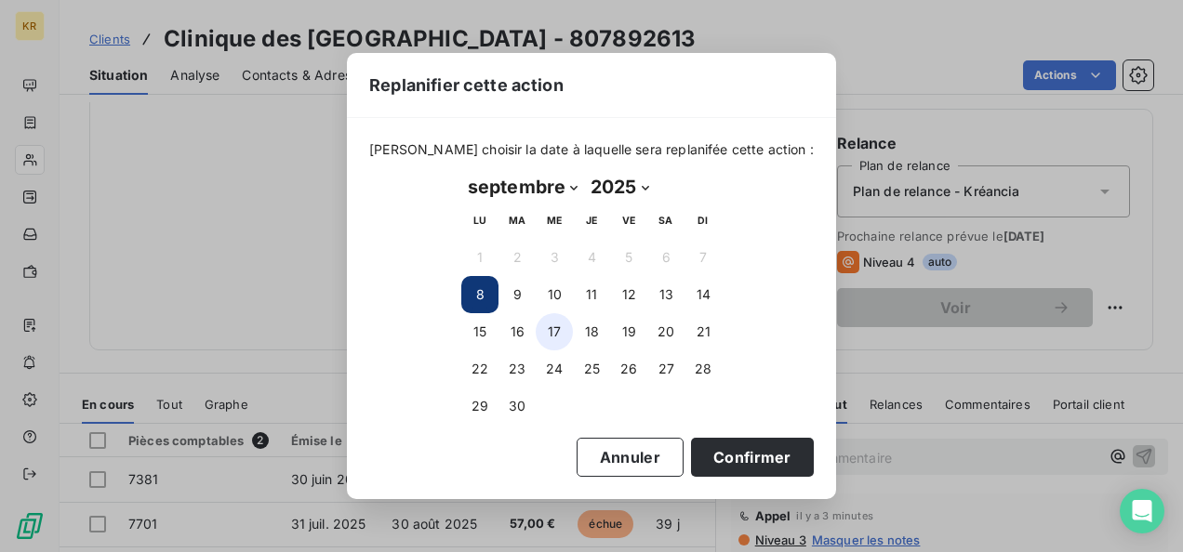
click at [561, 325] on button "17" at bounding box center [554, 331] width 37 height 37
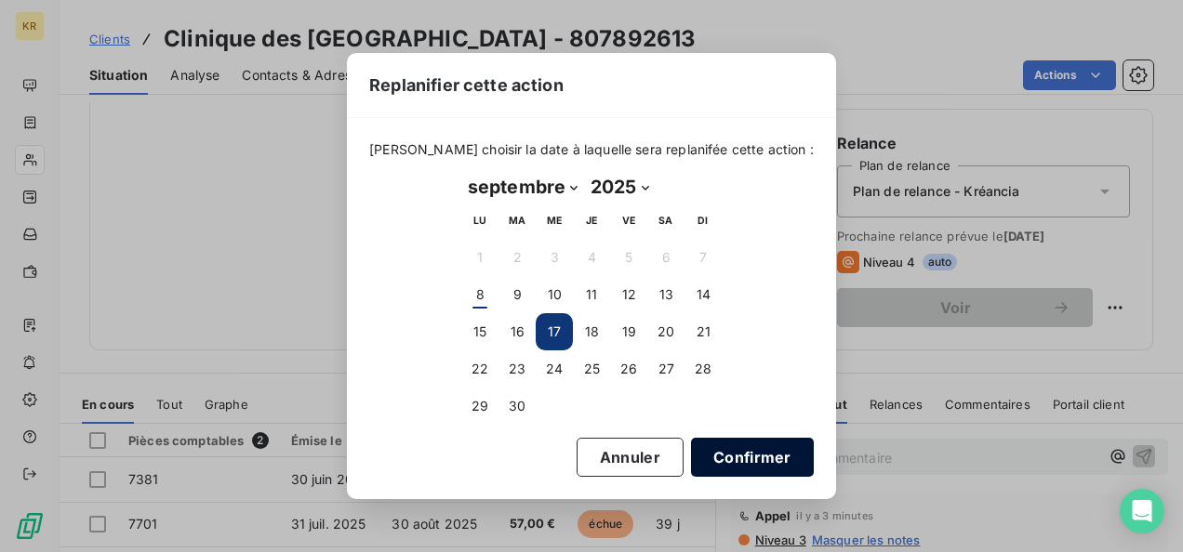
click at [736, 453] on button "Confirmer" at bounding box center [752, 457] width 123 height 39
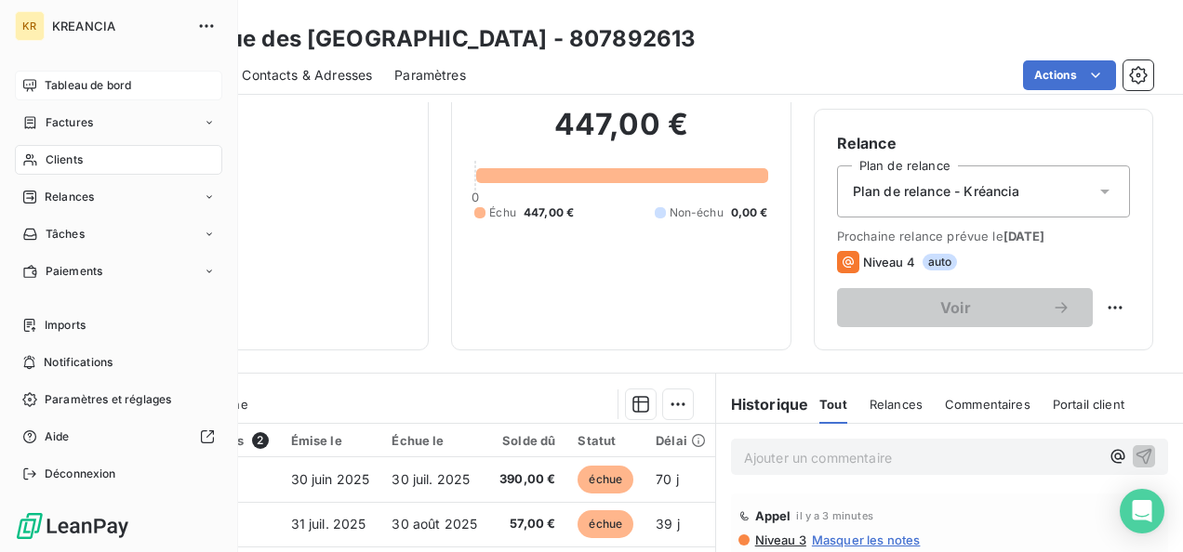
click at [48, 81] on span "Tableau de bord" at bounding box center [88, 85] width 86 height 17
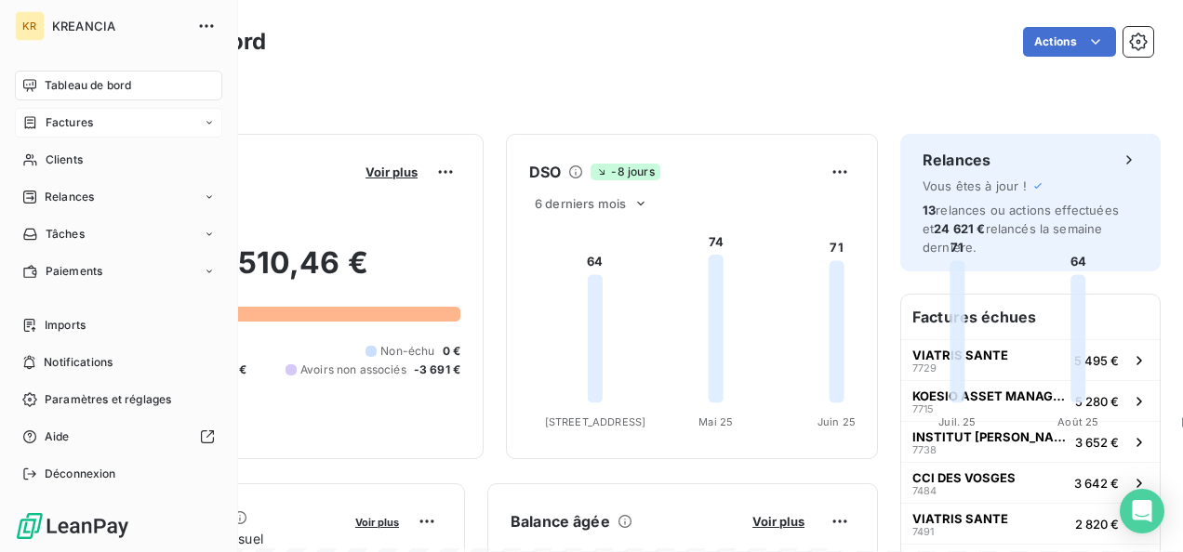
click at [60, 134] on div "Factures" at bounding box center [118, 123] width 207 height 30
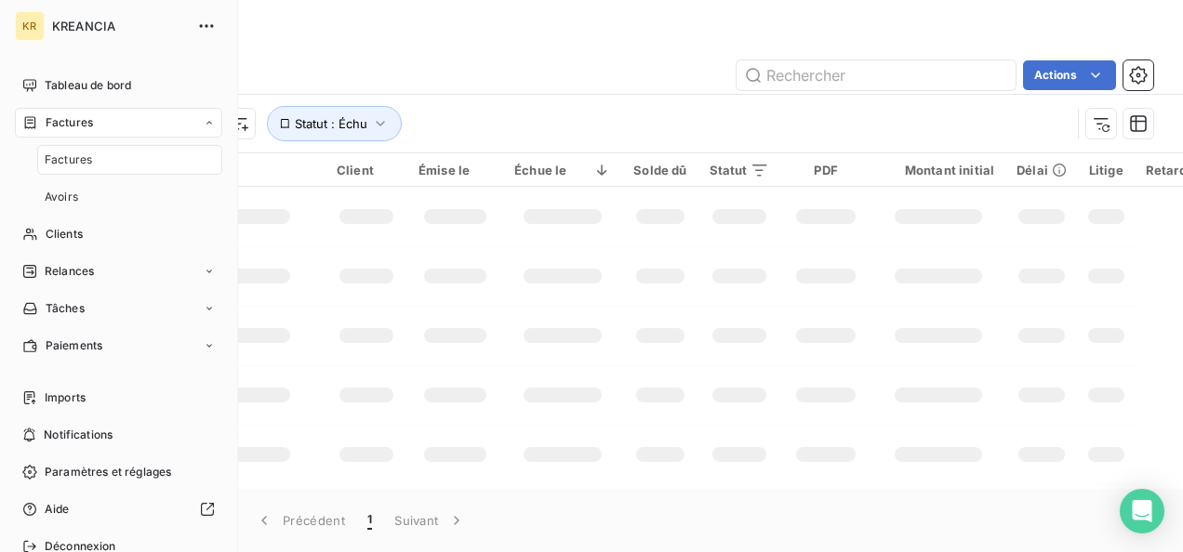
click at [60, 152] on span "Factures" at bounding box center [68, 160] width 47 height 17
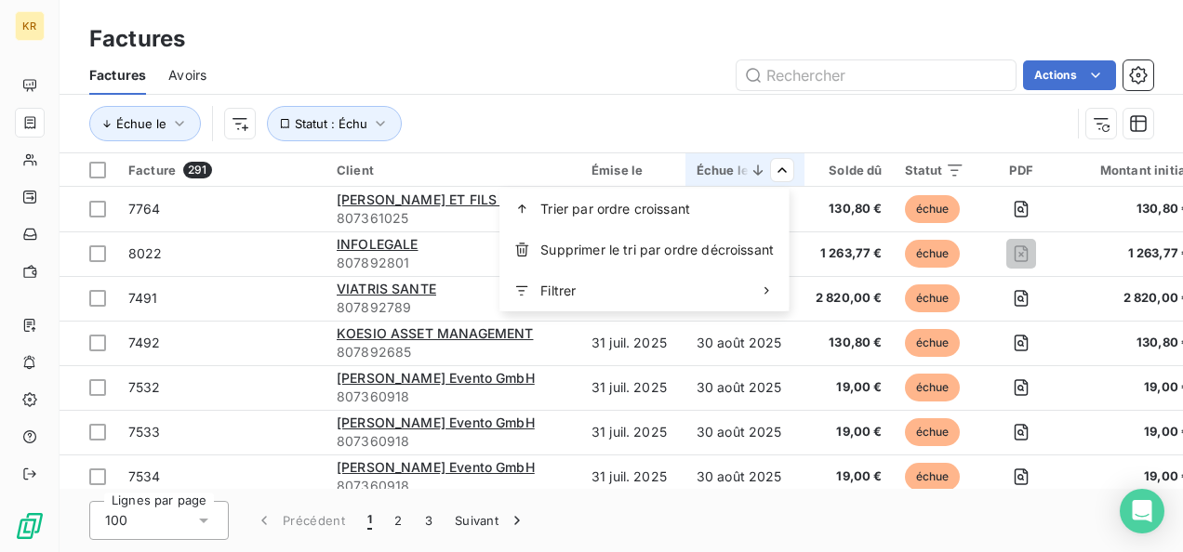
click at [780, 167] on html "KR Factures Factures Avoirs Actions Échue le Statut : Échu Facture 291 Client É…" at bounding box center [591, 276] width 1183 height 552
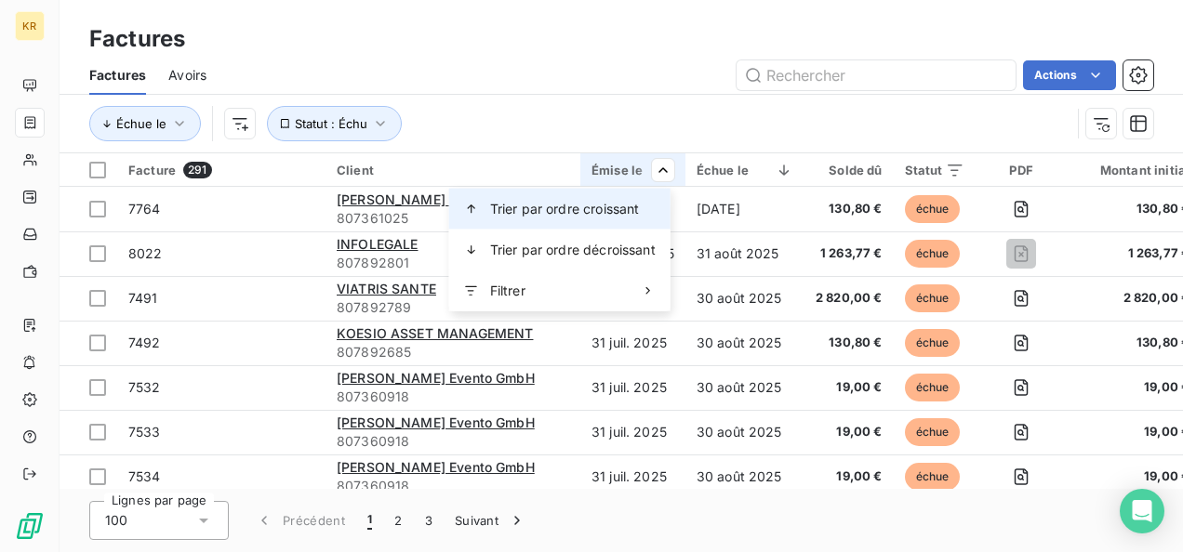
click at [619, 203] on span "Trier par ordre croissant" at bounding box center [565, 209] width 150 height 19
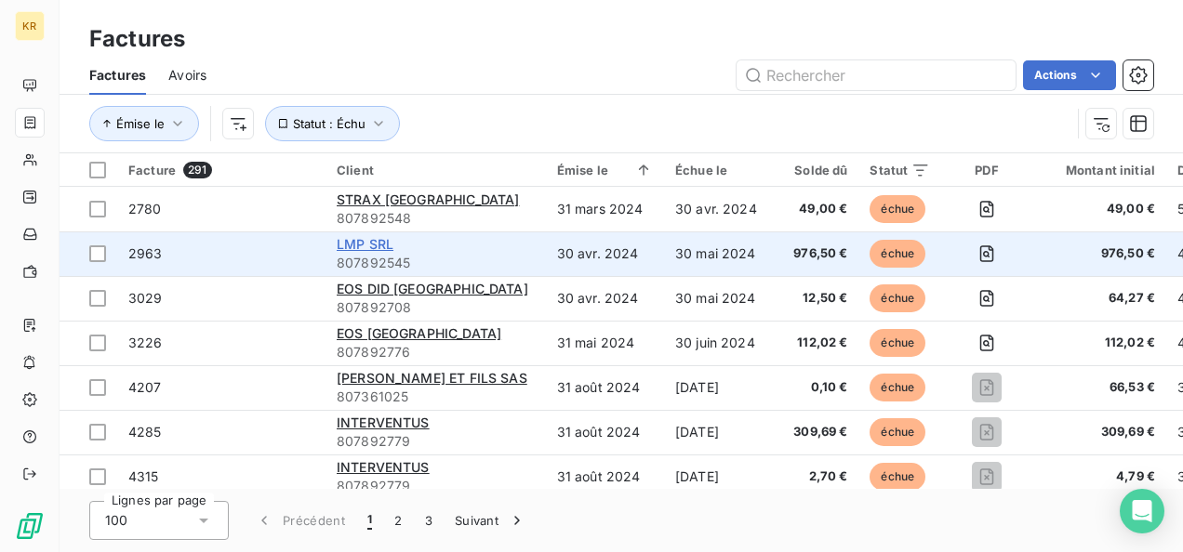
click at [373, 245] on span "LMP SRL" at bounding box center [365, 244] width 57 height 16
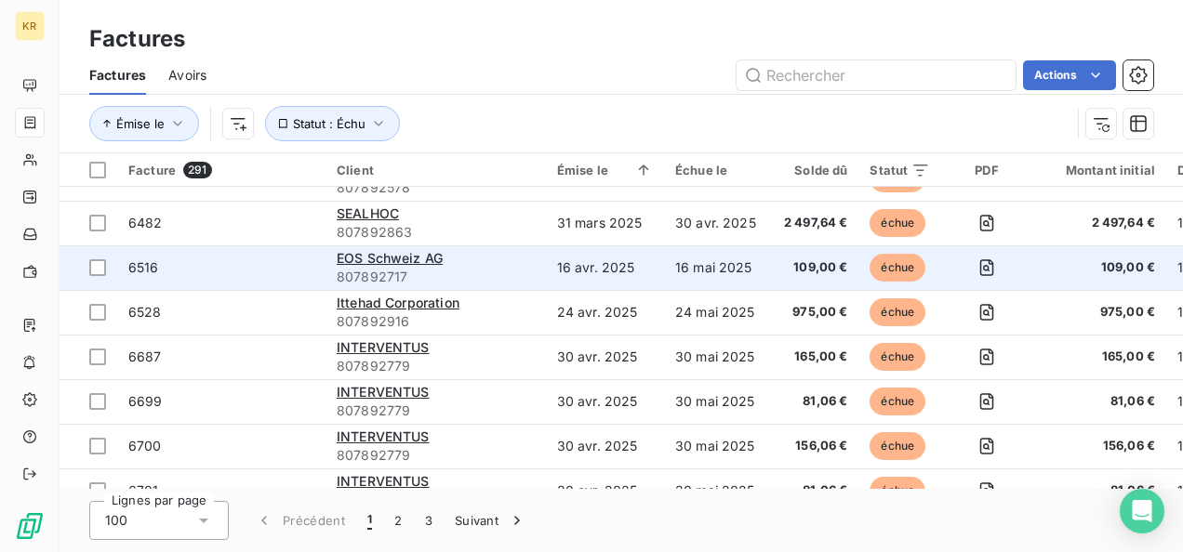
scroll to position [1460, 0]
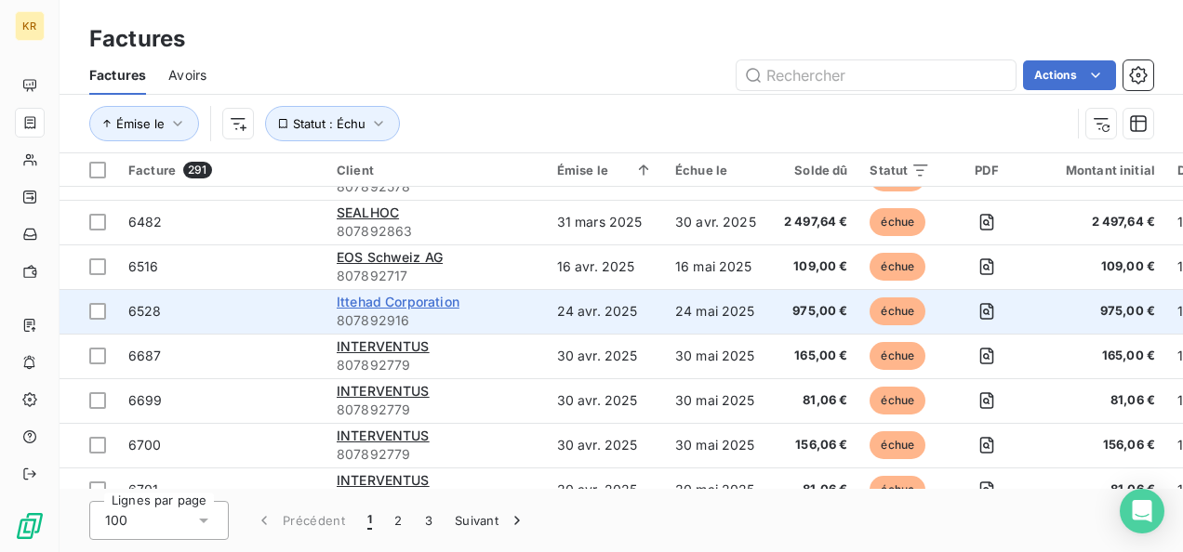
click at [397, 299] on span "Ittehad Corporation" at bounding box center [398, 302] width 123 height 16
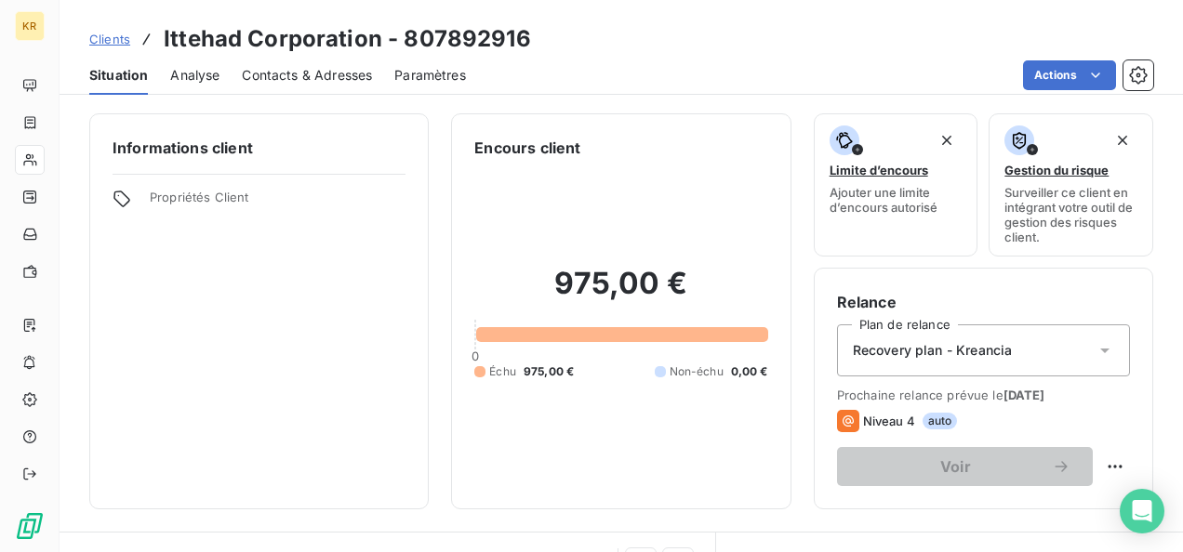
scroll to position [296, 0]
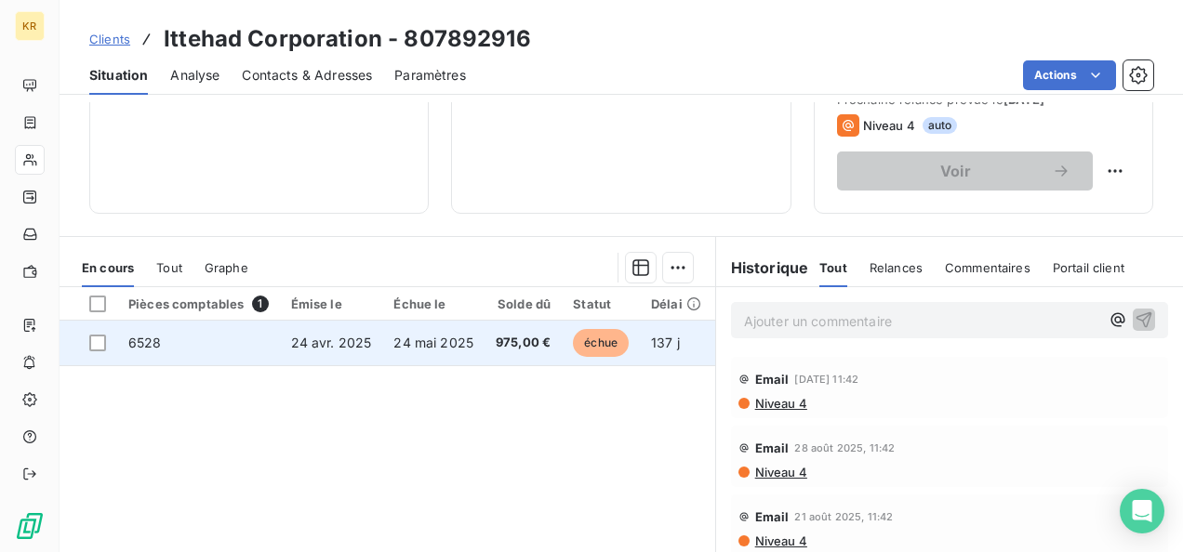
click at [476, 353] on td "24 mai 2025" at bounding box center [433, 343] width 102 height 45
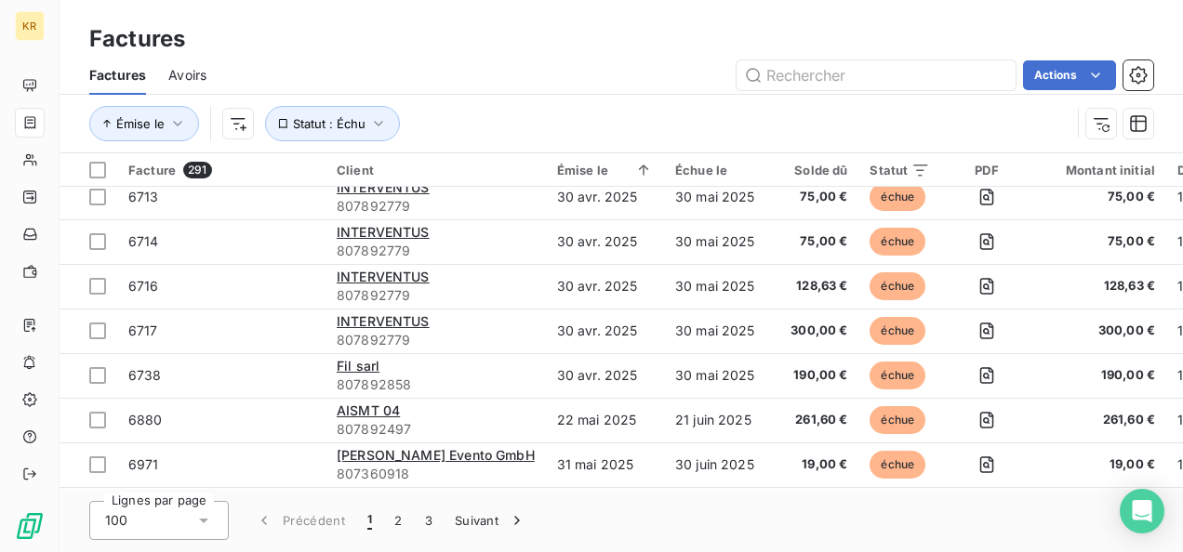
scroll to position [1843, 0]
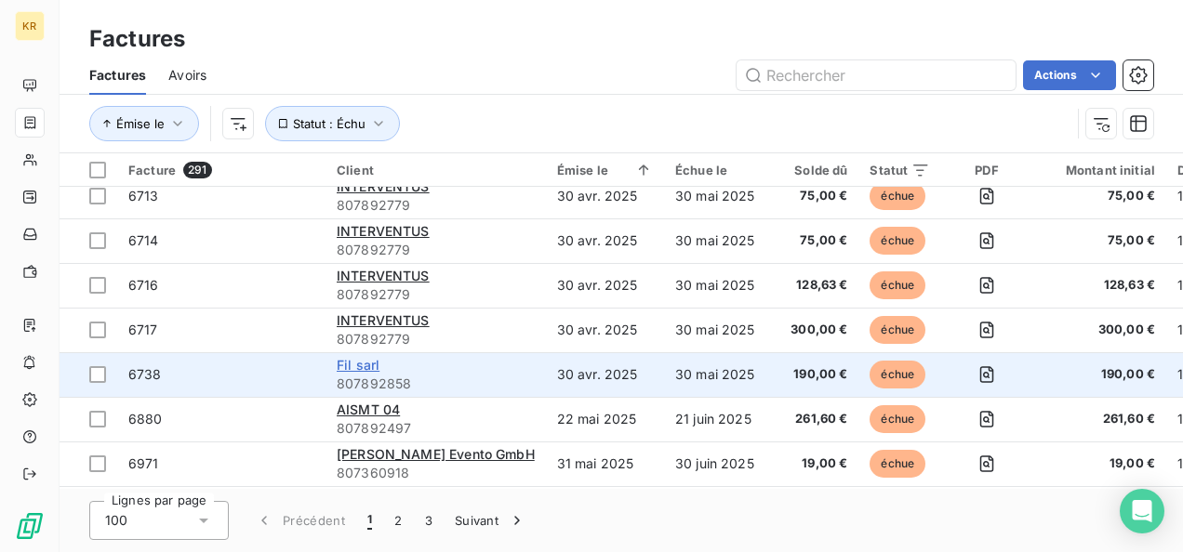
click at [362, 368] on span "Fil sarl" at bounding box center [358, 365] width 43 height 16
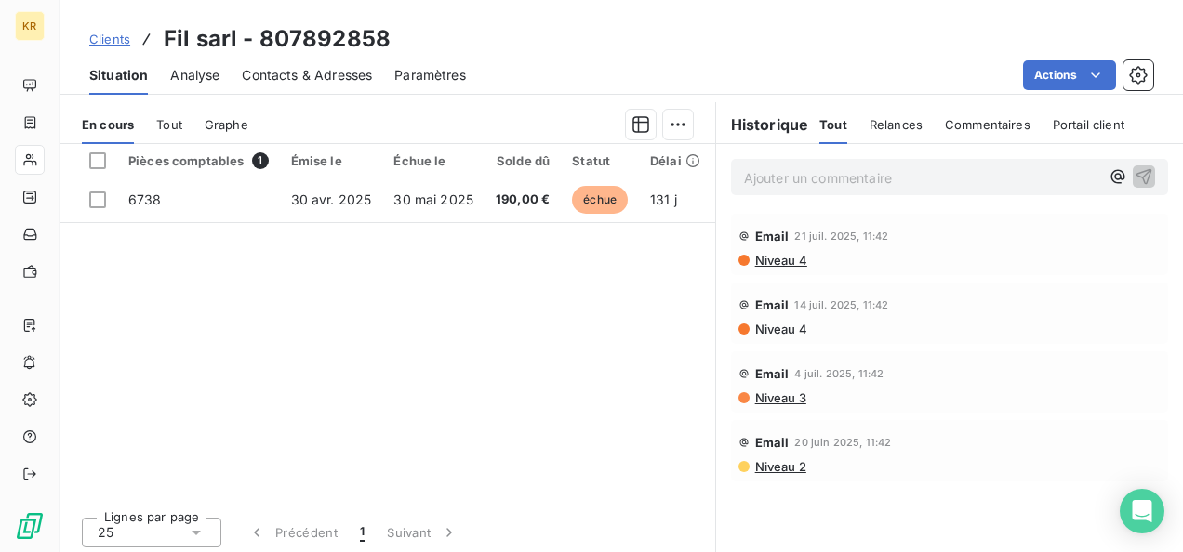
scroll to position [374, 0]
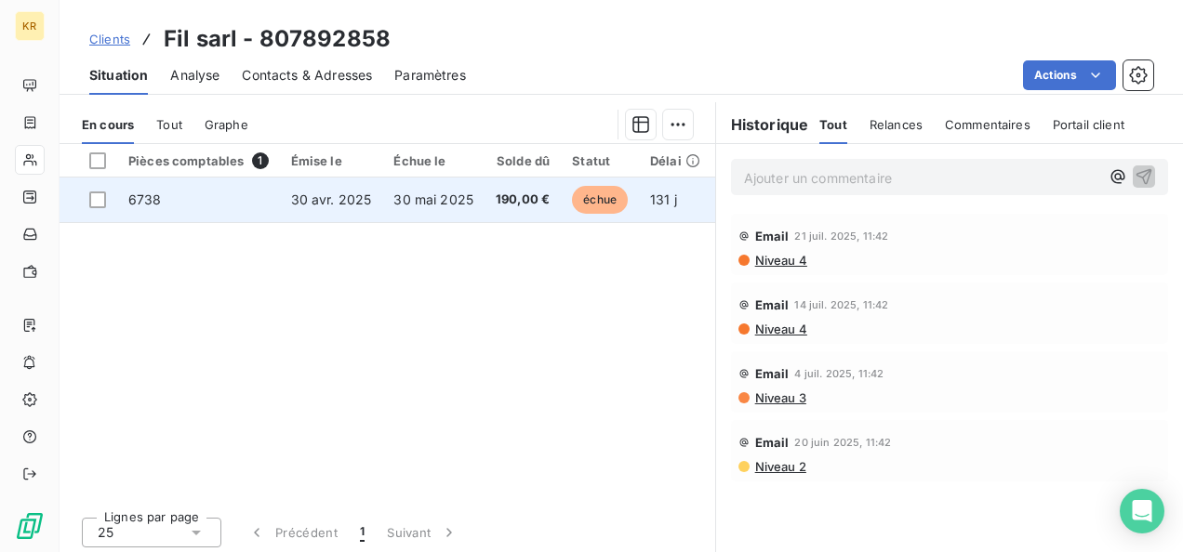
click at [397, 209] on td "30 mai 2025" at bounding box center [433, 200] width 102 height 45
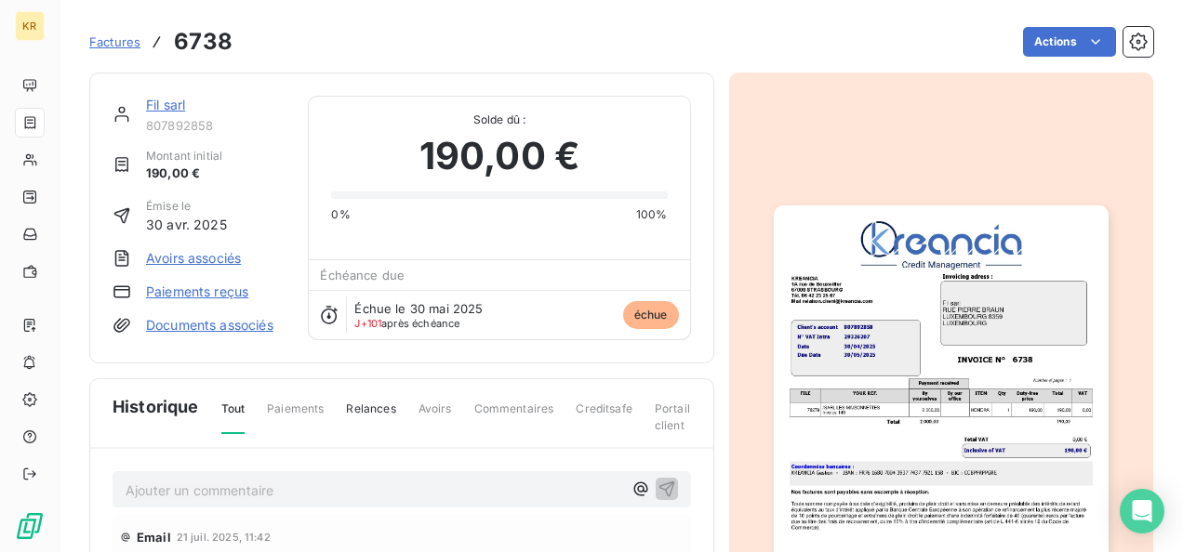
click at [889, 394] on img "button" at bounding box center [941, 442] width 335 height 473
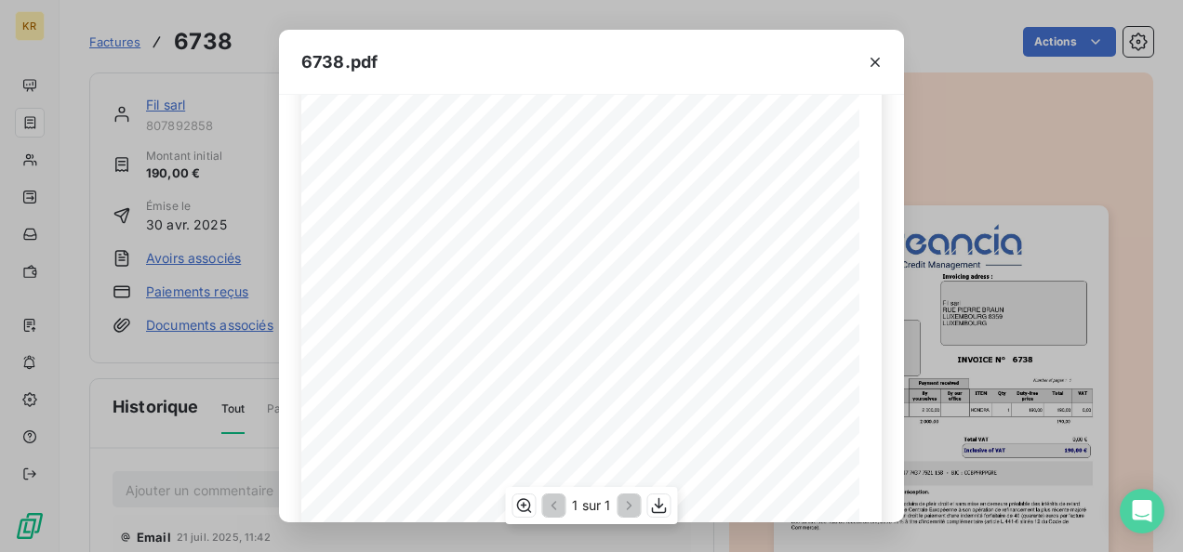
scroll to position [125, 0]
click at [873, 63] on icon "button" at bounding box center [874, 62] width 9 height 9
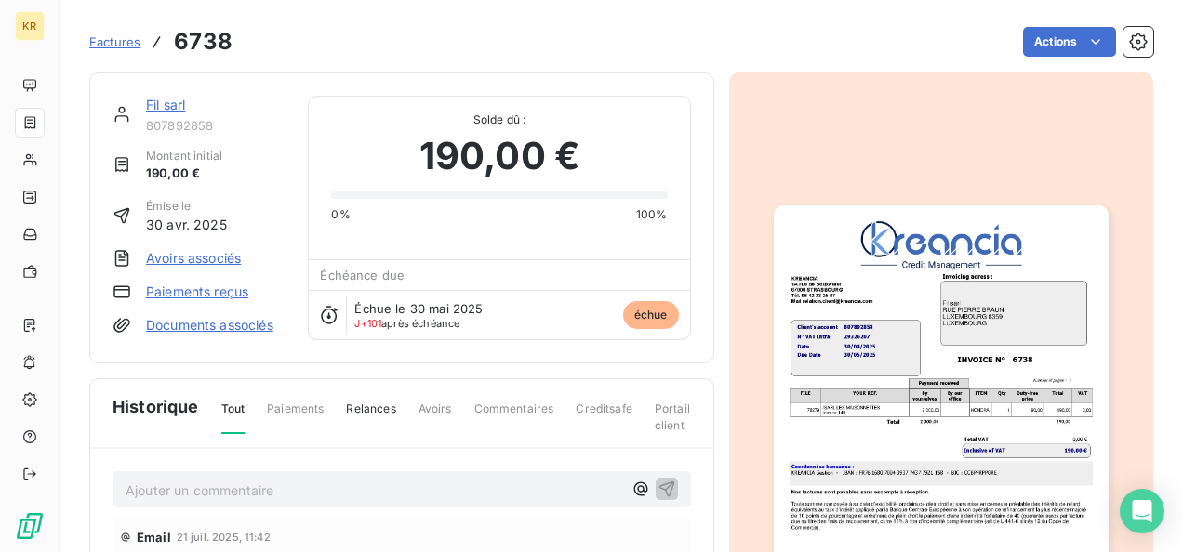
click at [934, 388] on img "button" at bounding box center [941, 442] width 335 height 473
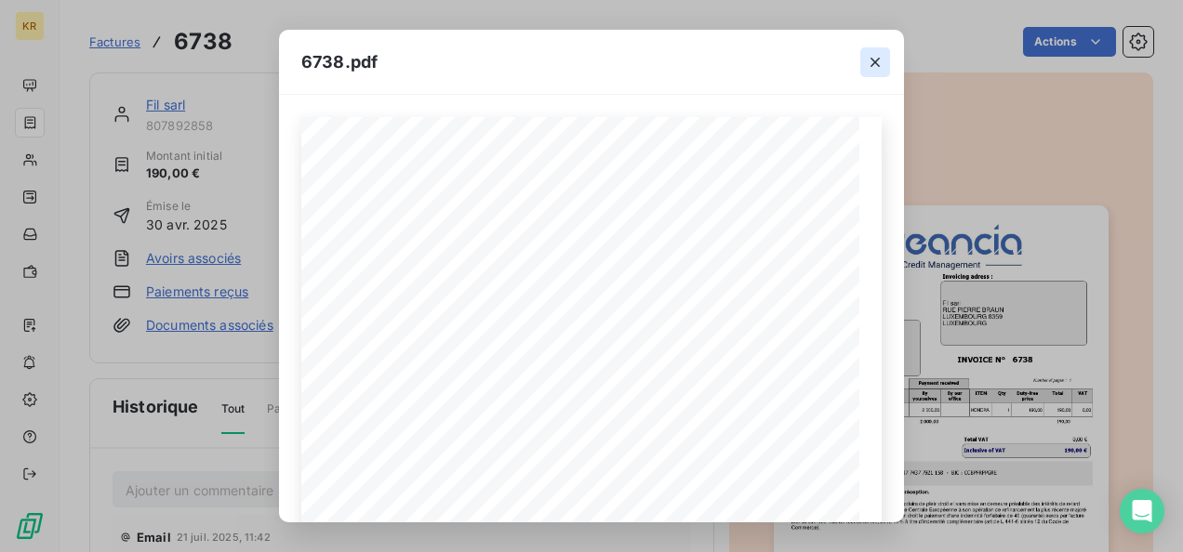
click at [871, 60] on icon "button" at bounding box center [875, 62] width 19 height 19
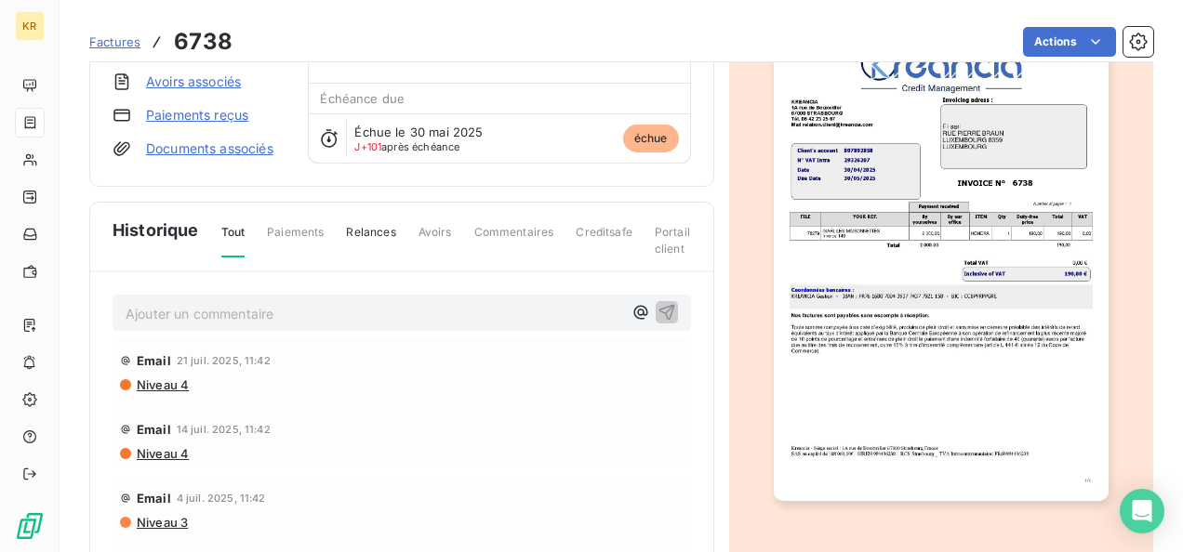
scroll to position [0, 0]
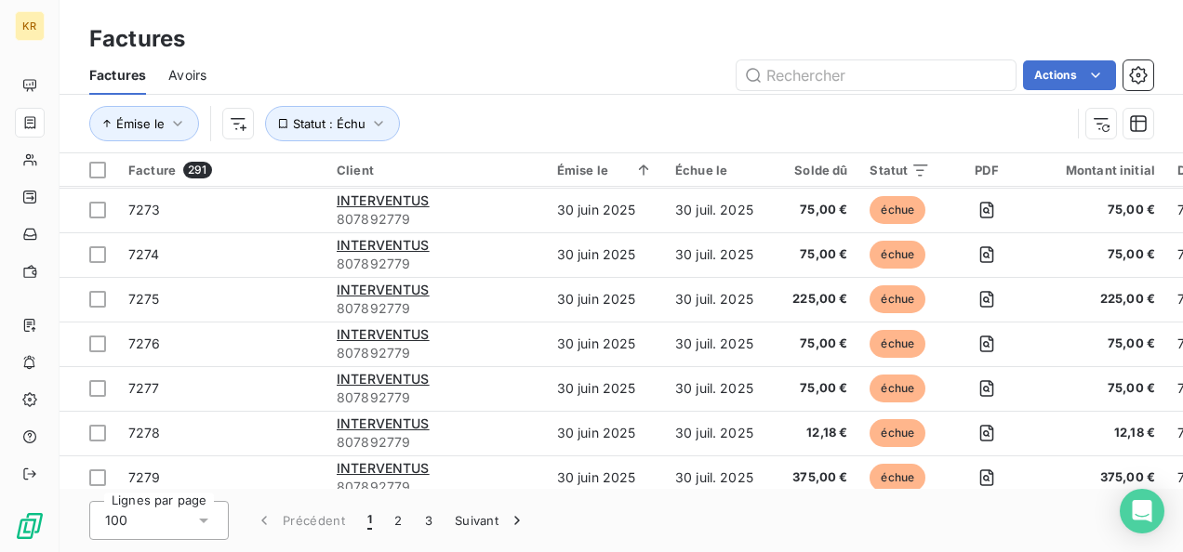
scroll to position [4169, 0]
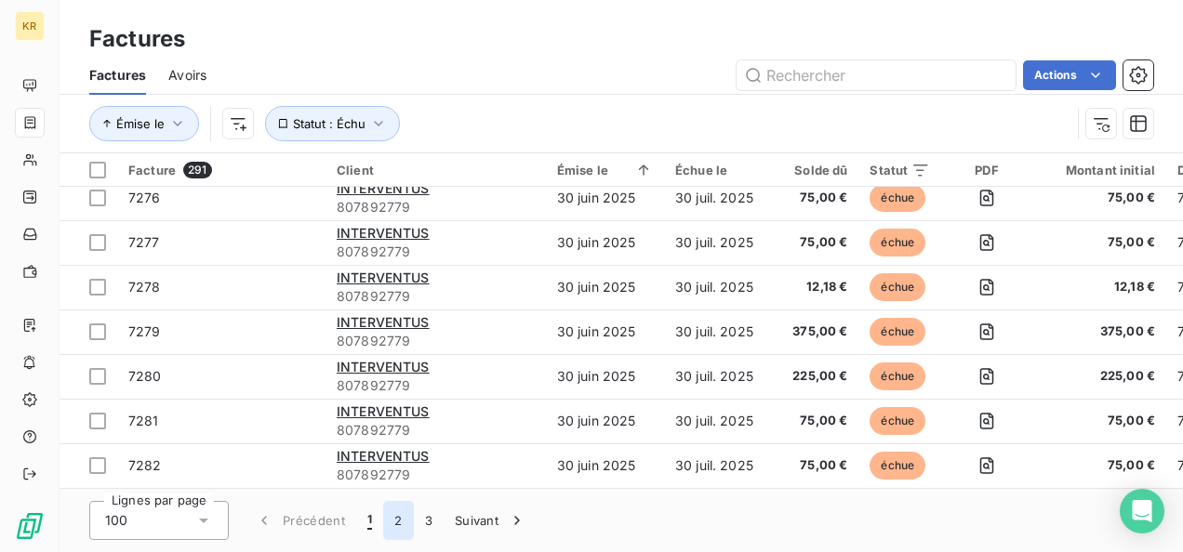
click at [403, 523] on button "2" at bounding box center [398, 520] width 30 height 39
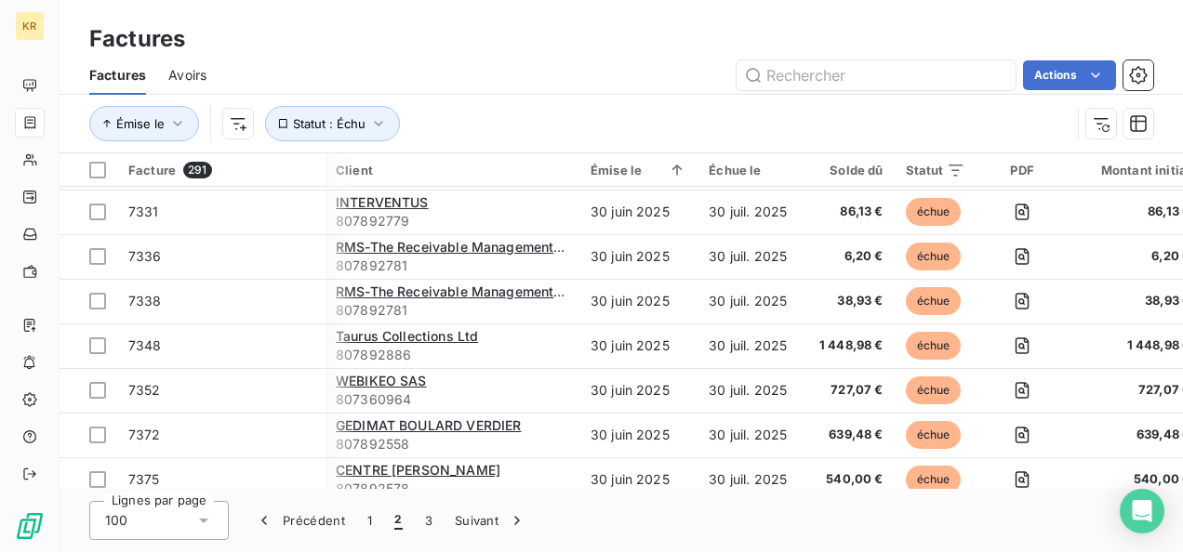
scroll to position [2175, 0]
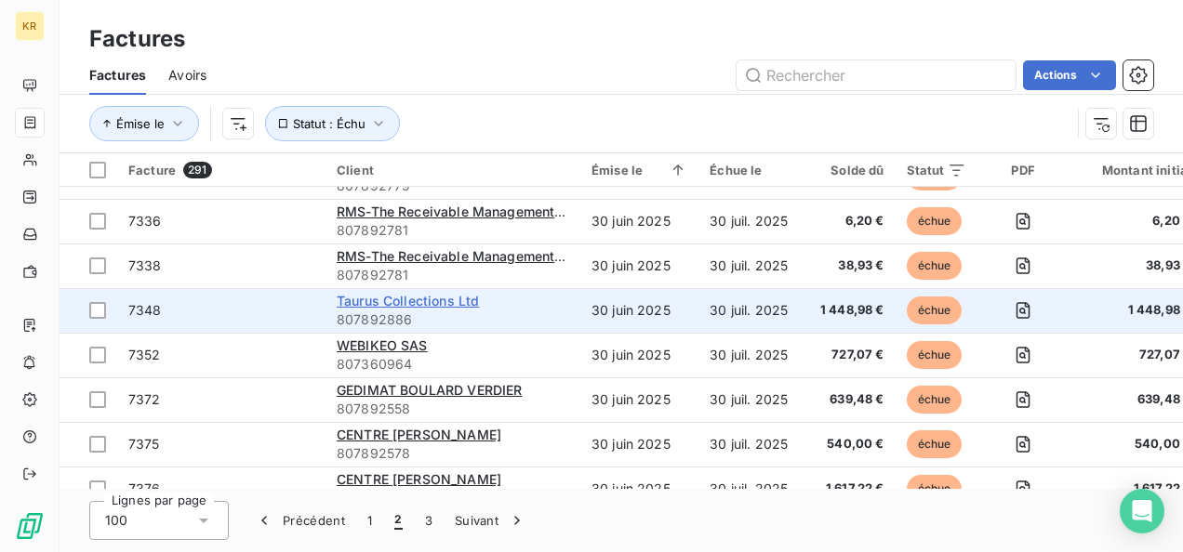
click at [420, 301] on span "Taurus Collections Ltd" at bounding box center [408, 301] width 142 height 16
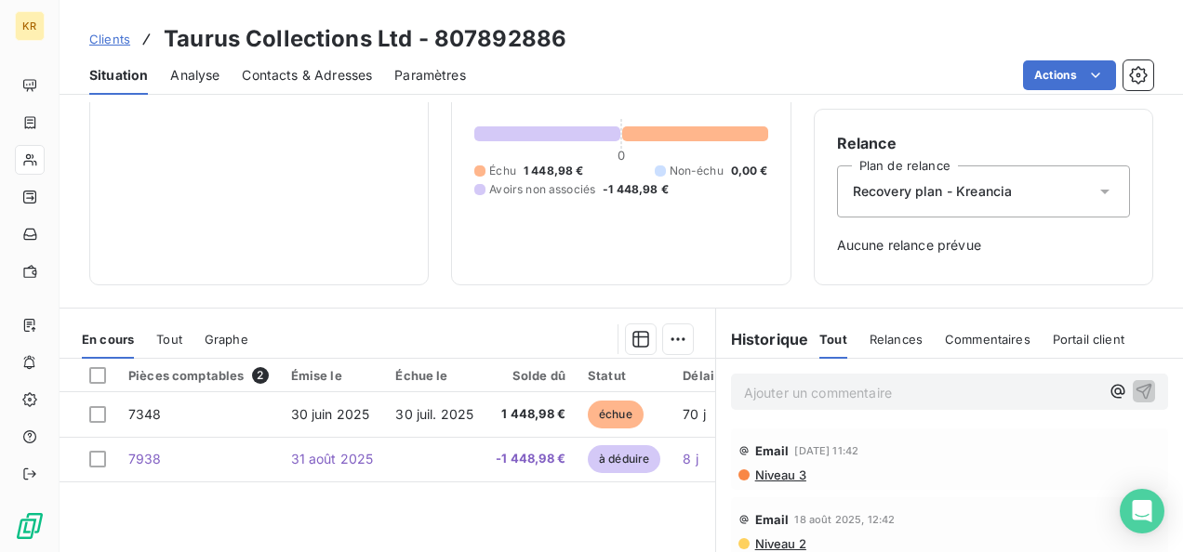
scroll to position [191, 0]
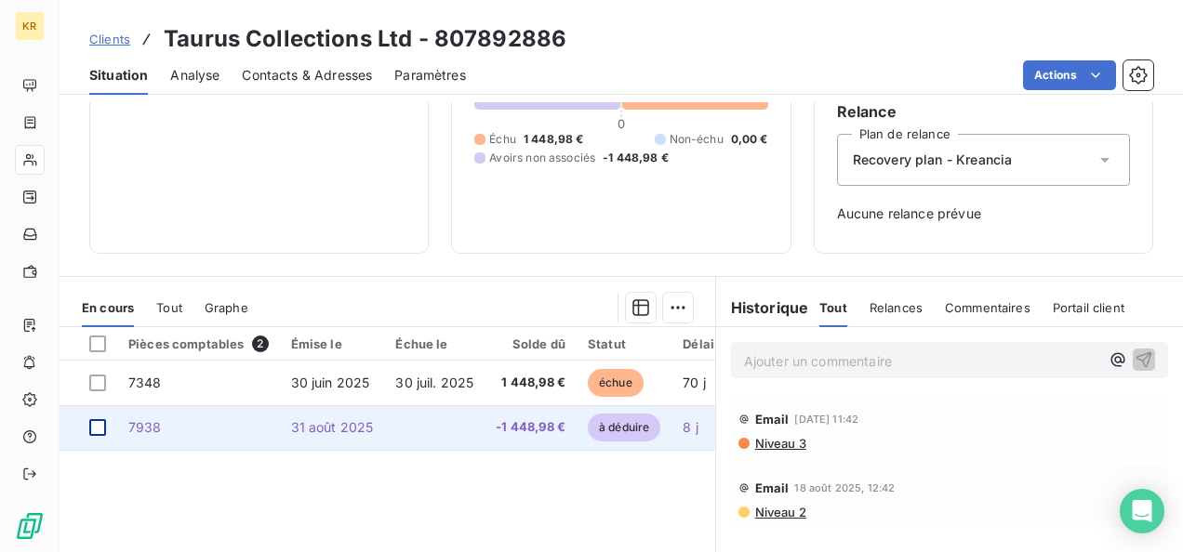
click at [93, 427] on div at bounding box center [97, 427] width 17 height 17
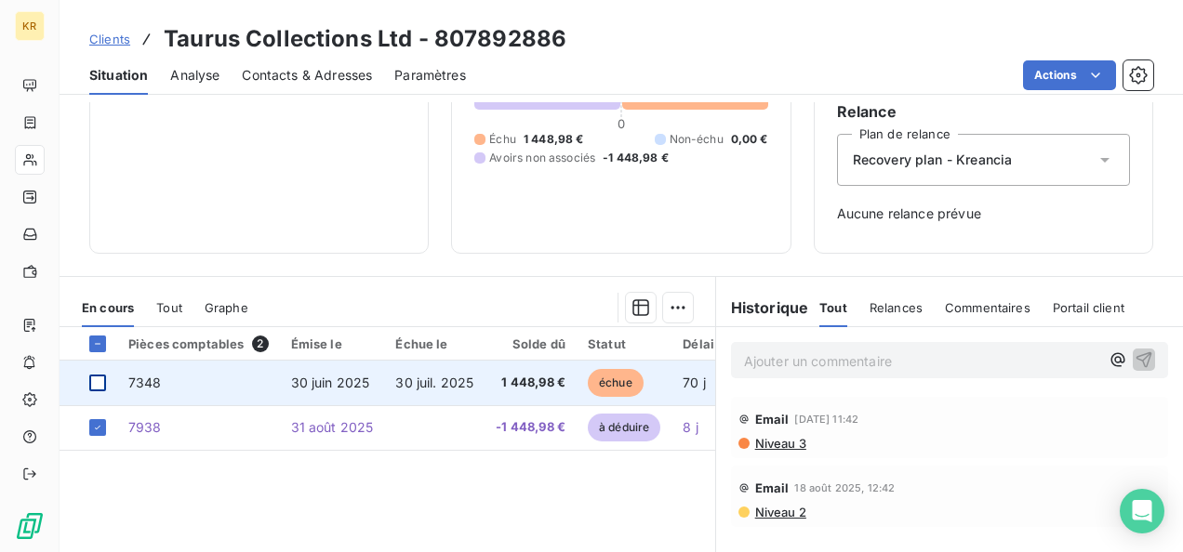
click at [99, 378] on div at bounding box center [97, 383] width 17 height 17
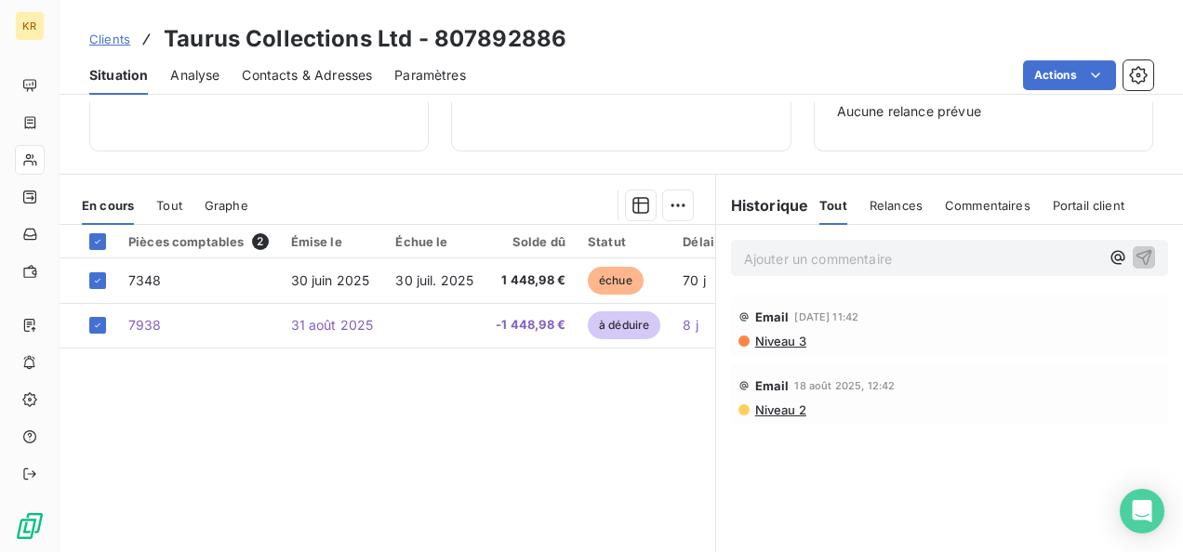
scroll to position [294, 0]
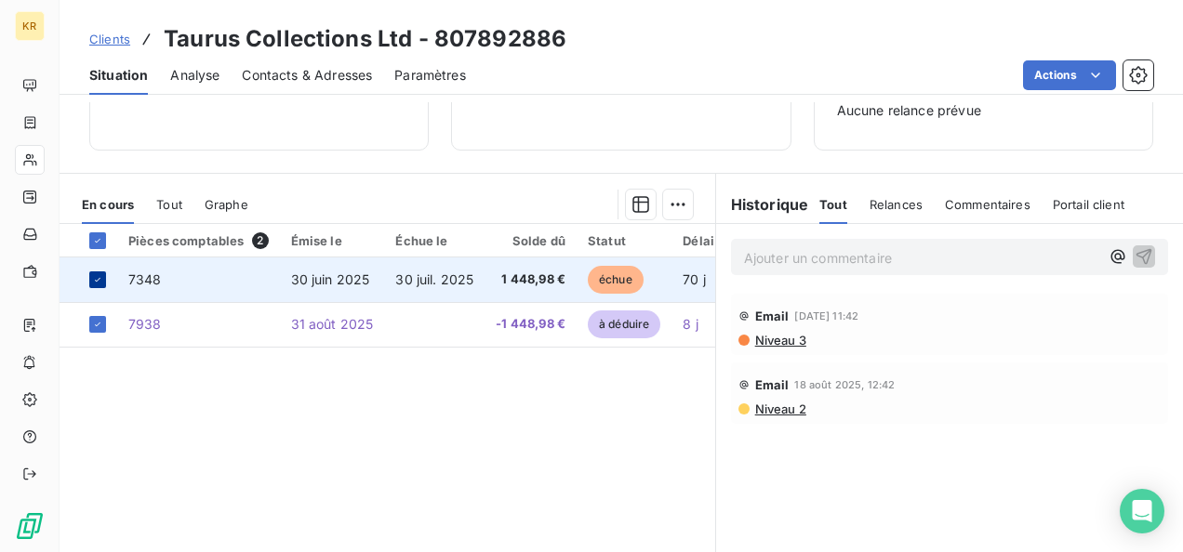
click at [92, 277] on icon at bounding box center [97, 279] width 11 height 11
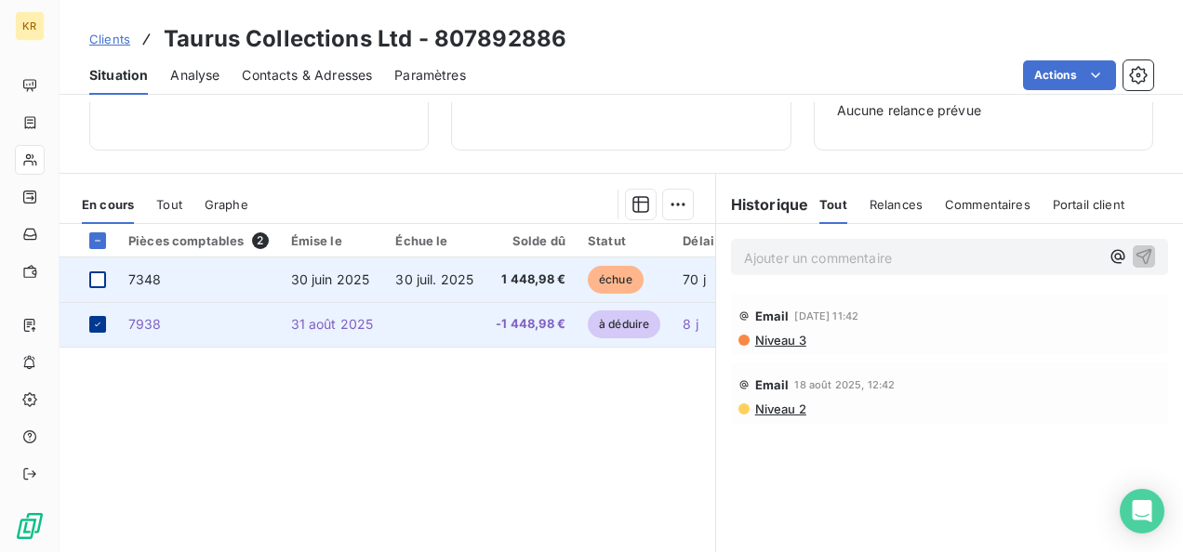
click at [97, 324] on icon at bounding box center [97, 324] width 11 height 11
click at [100, 277] on div at bounding box center [97, 280] width 17 height 17
click at [132, 283] on span "7348" at bounding box center [144, 280] width 33 height 16
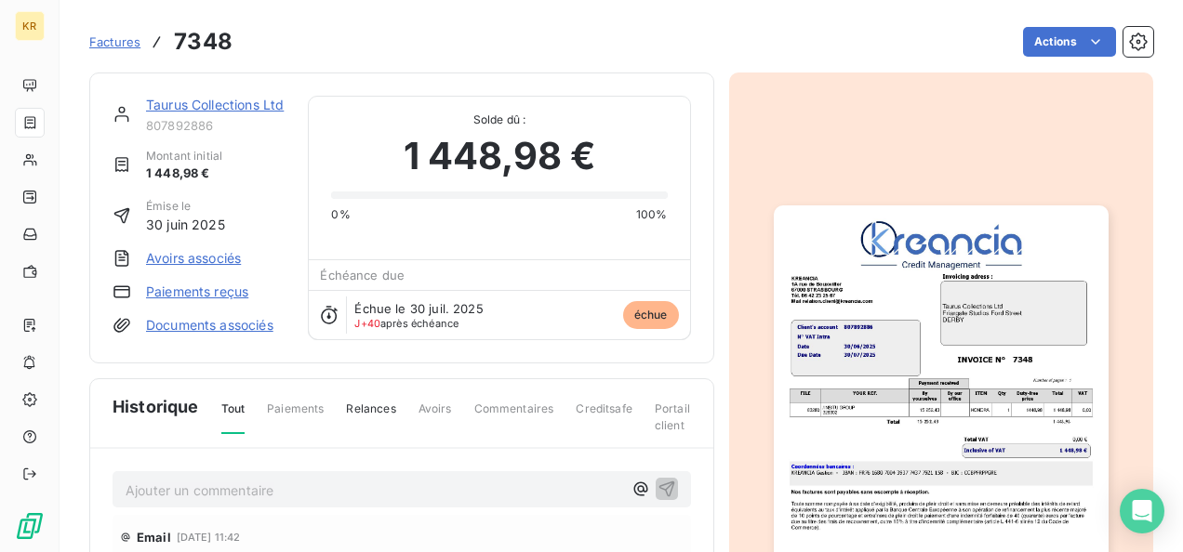
click at [210, 259] on link "Avoirs associés" at bounding box center [193, 258] width 95 height 19
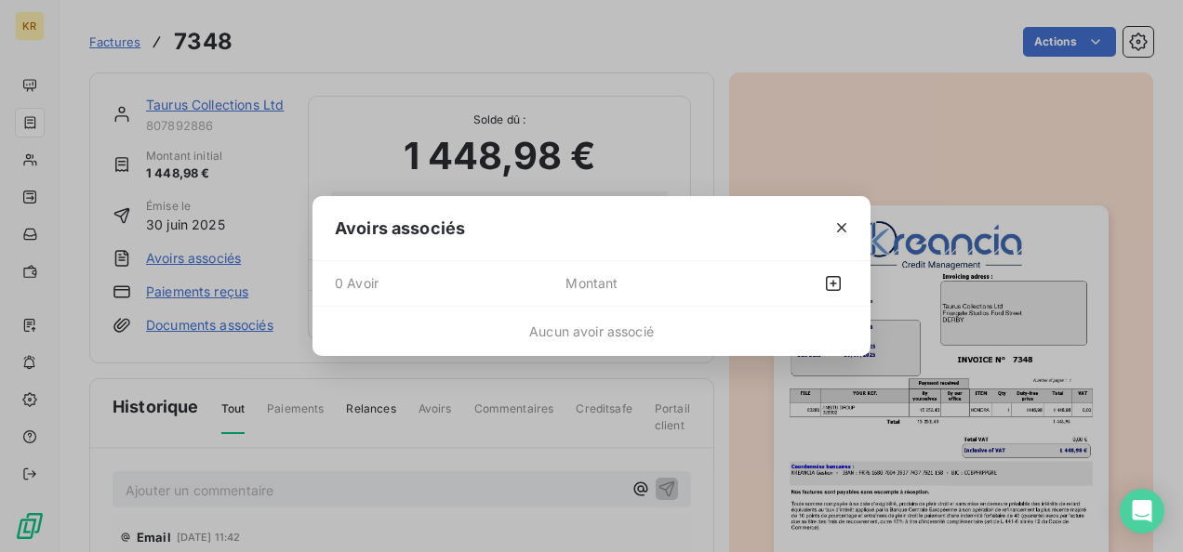
click at [583, 290] on span "Montant" at bounding box center [654, 284] width 179 height 30
click at [836, 283] on icon "button" at bounding box center [833, 283] width 15 height 15
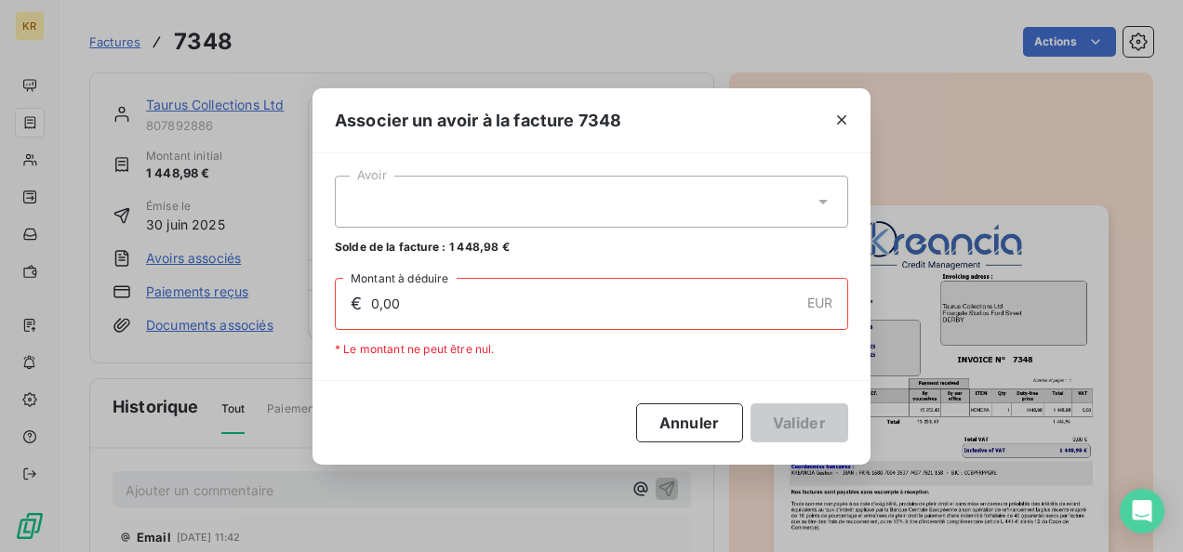
click at [578, 302] on input "0,00" at bounding box center [584, 304] width 430 height 50
click at [812, 197] on div at bounding box center [591, 202] width 513 height 52
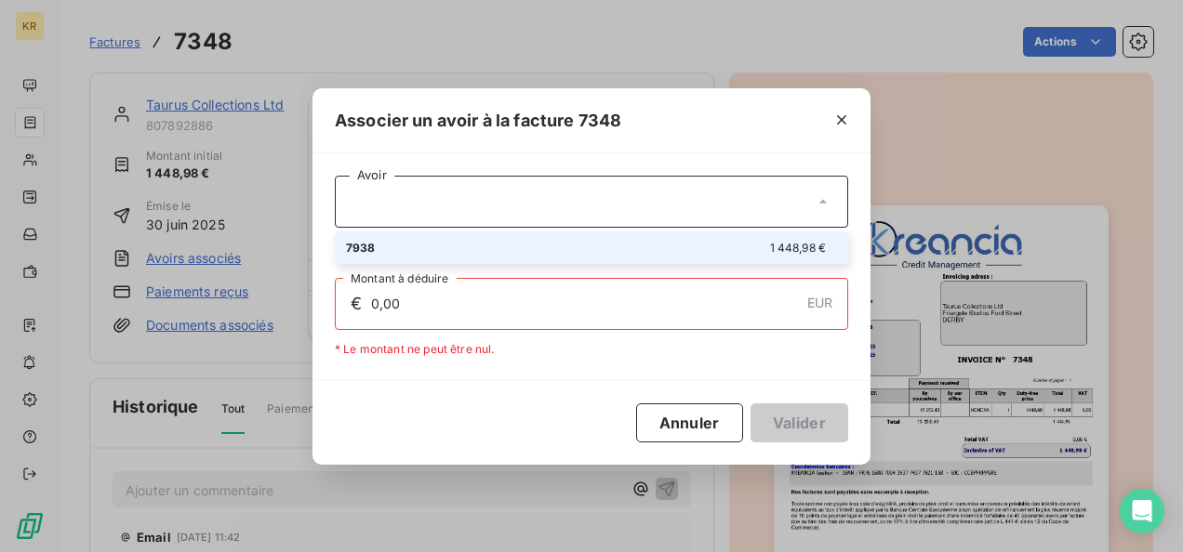
click at [641, 250] on div "7938 1 448,98 €" at bounding box center [591, 248] width 491 height 18
type input "1 448,98"
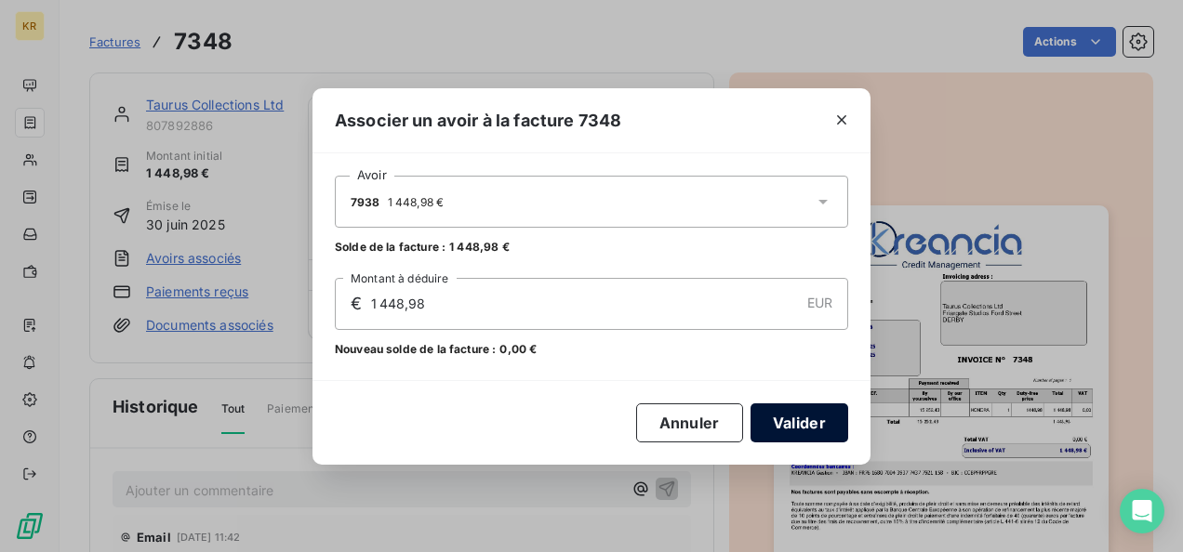
click at [812, 418] on button "Valider" at bounding box center [799, 423] width 98 height 39
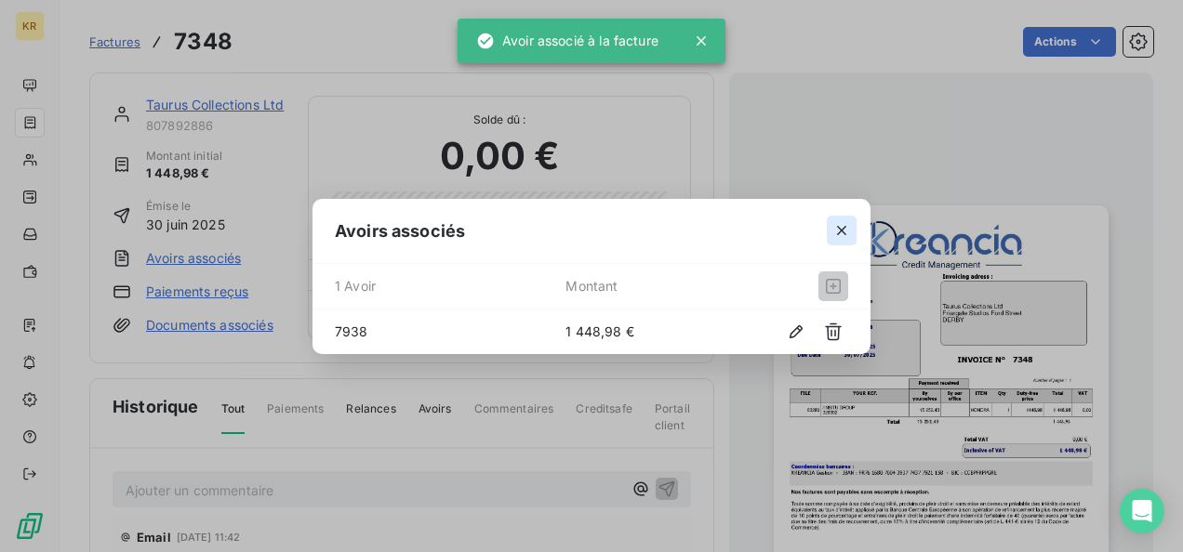
click at [839, 234] on icon "button" at bounding box center [841, 230] width 19 height 19
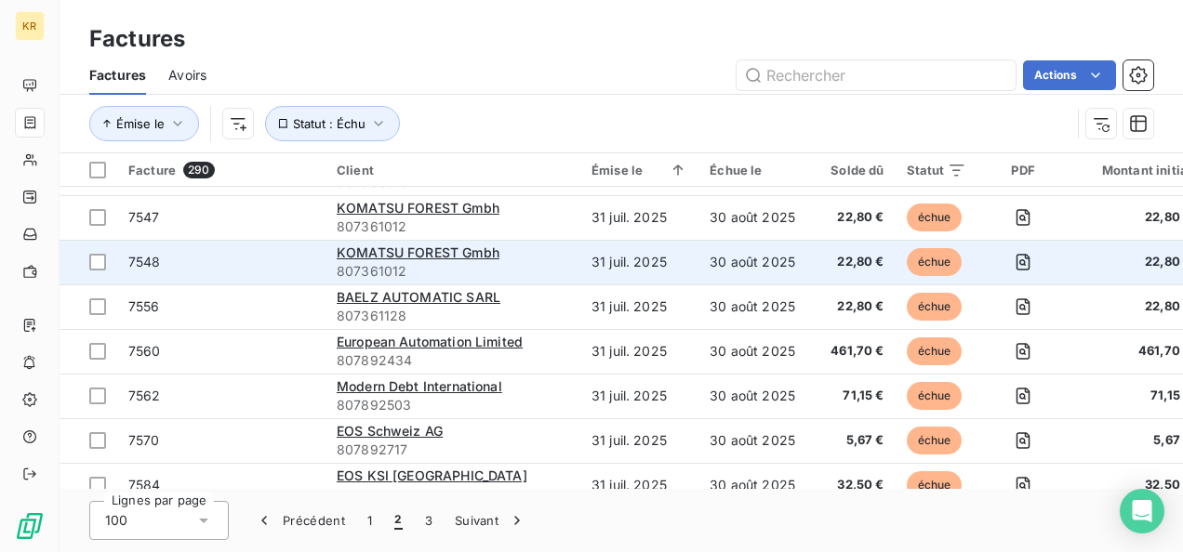
scroll to position [3534, 0]
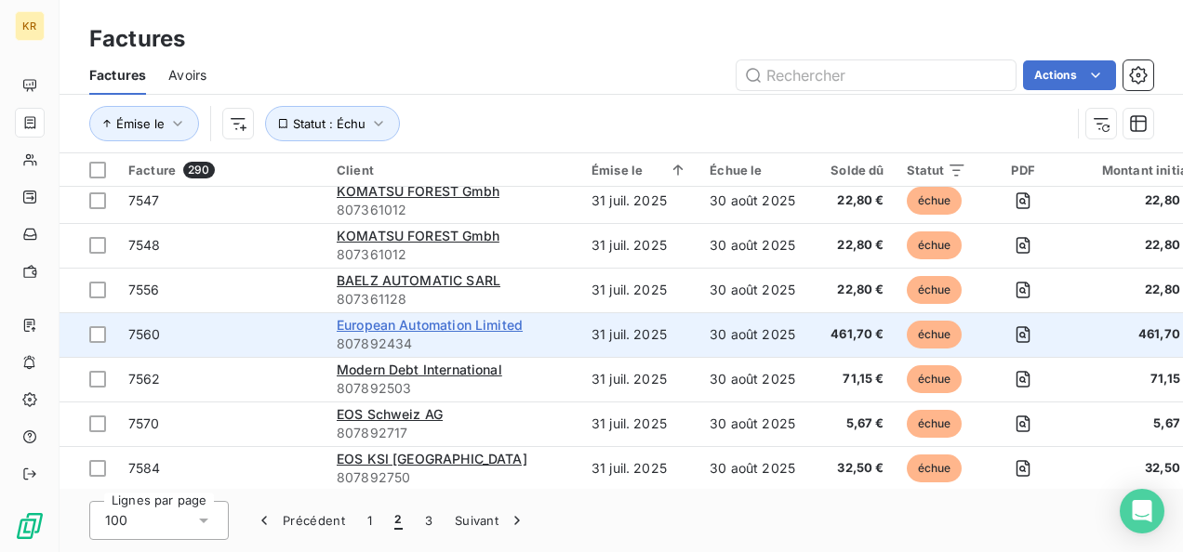
click at [466, 325] on span "European Automation Limited" at bounding box center [430, 325] width 186 height 16
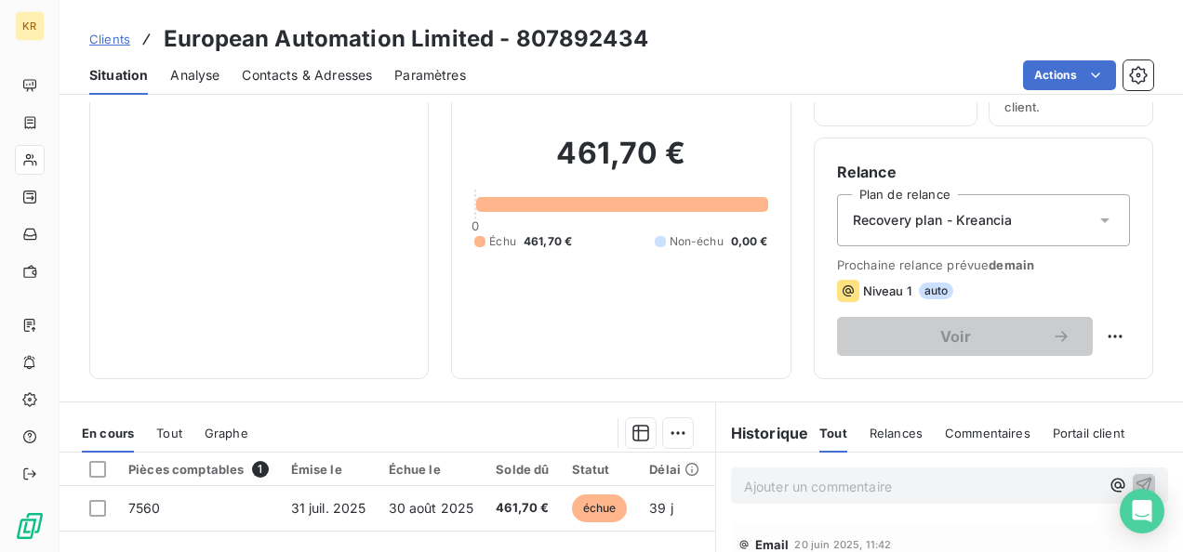
scroll to position [106, 0]
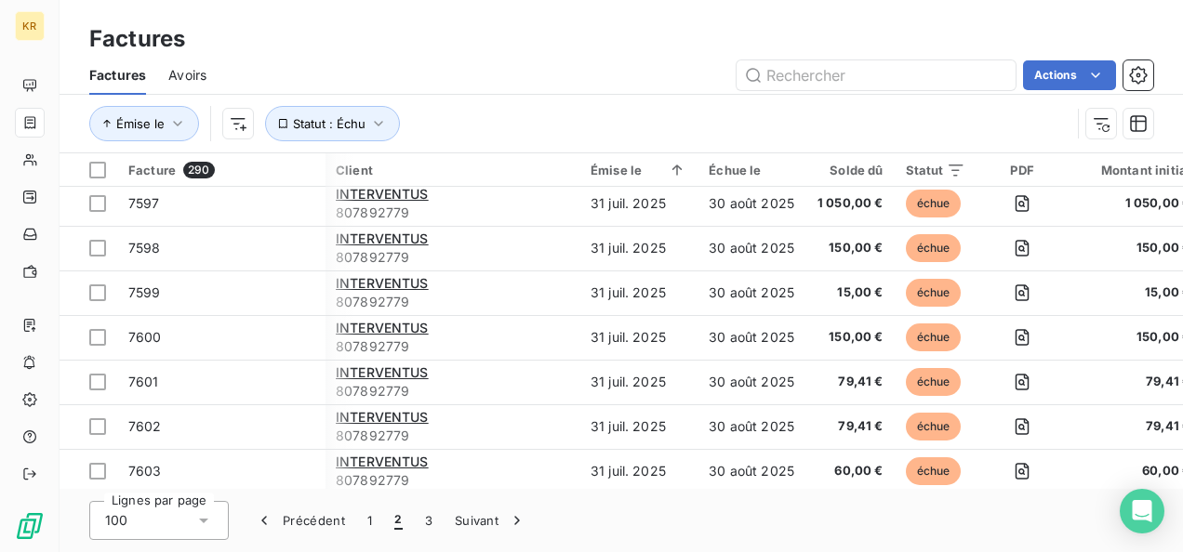
scroll to position [4169, 0]
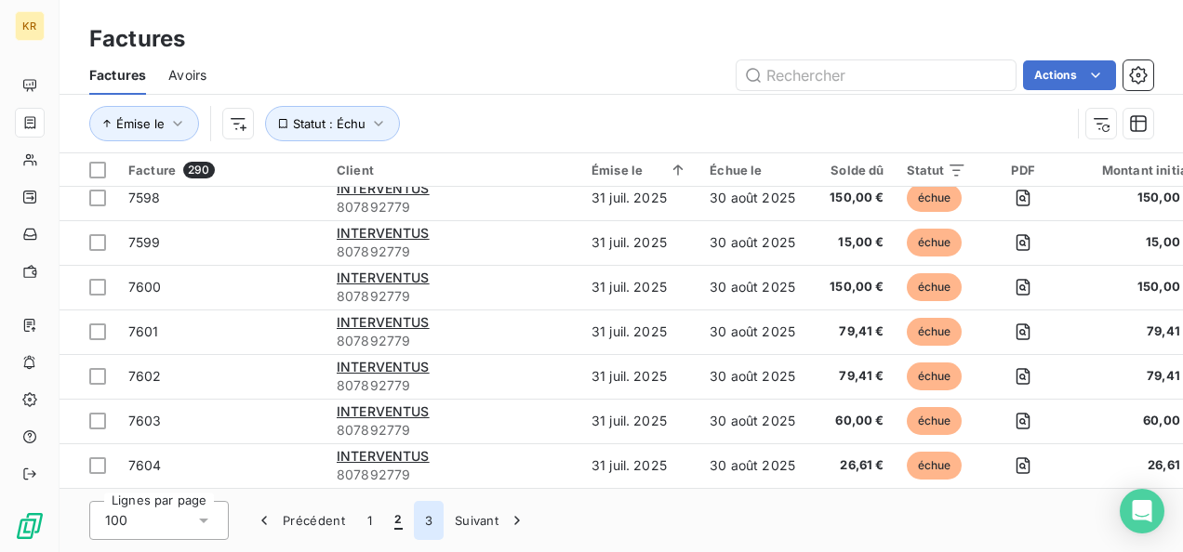
click at [427, 517] on button "3" at bounding box center [429, 520] width 30 height 39
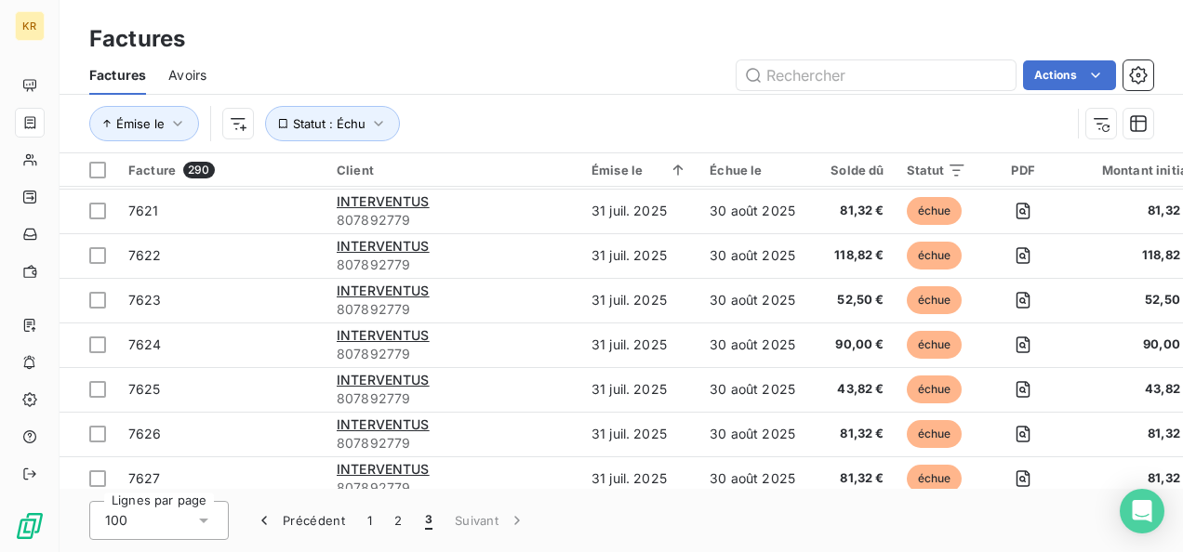
scroll to position [0, 0]
